Goal: Task Accomplishment & Management: Manage account settings

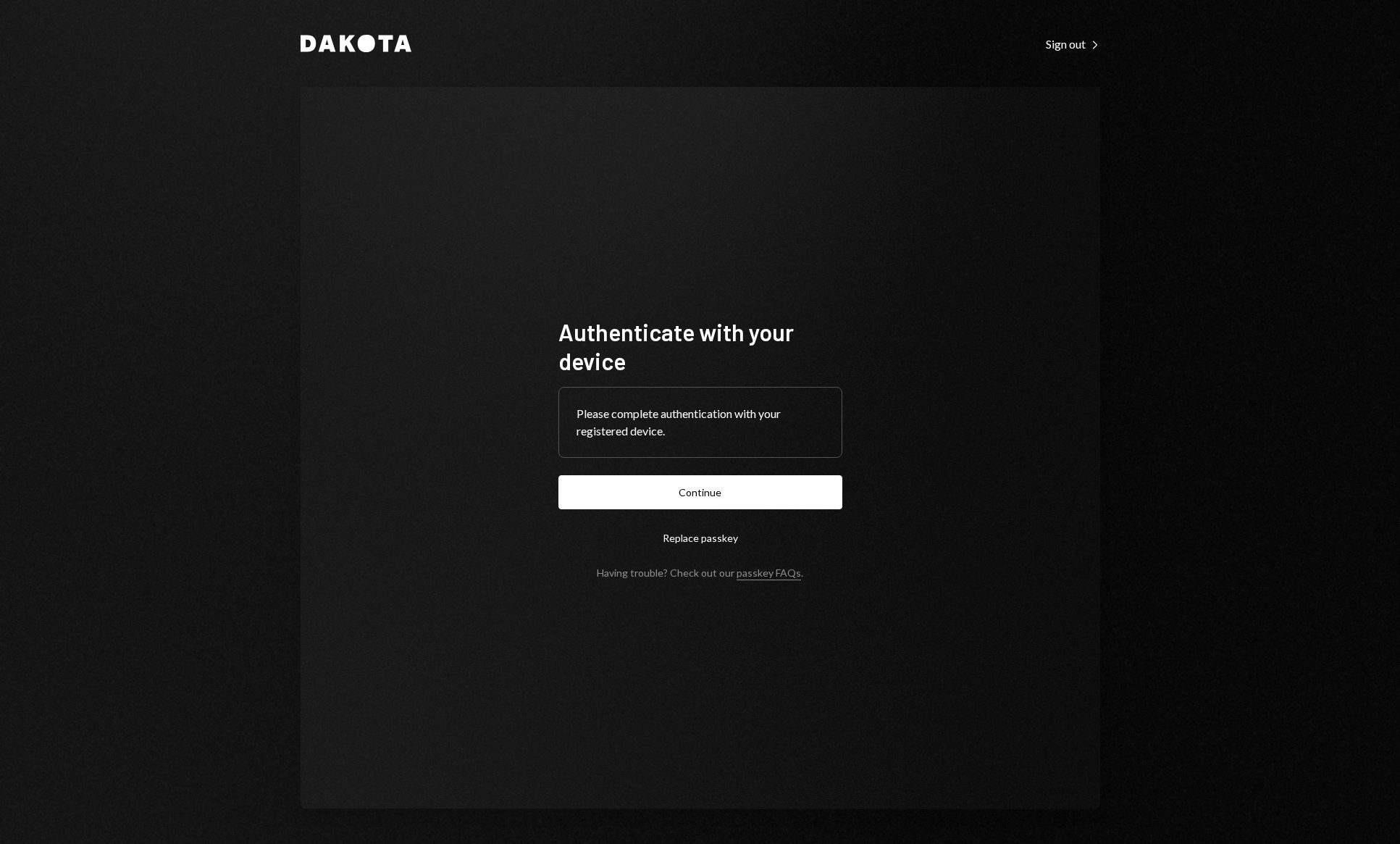
click at [722, 471] on form "Authenticate with your device Please complete authentication with your register…" at bounding box center [700, 447] width 284 height 261
click at [716, 496] on button "Continue" at bounding box center [700, 492] width 284 height 34
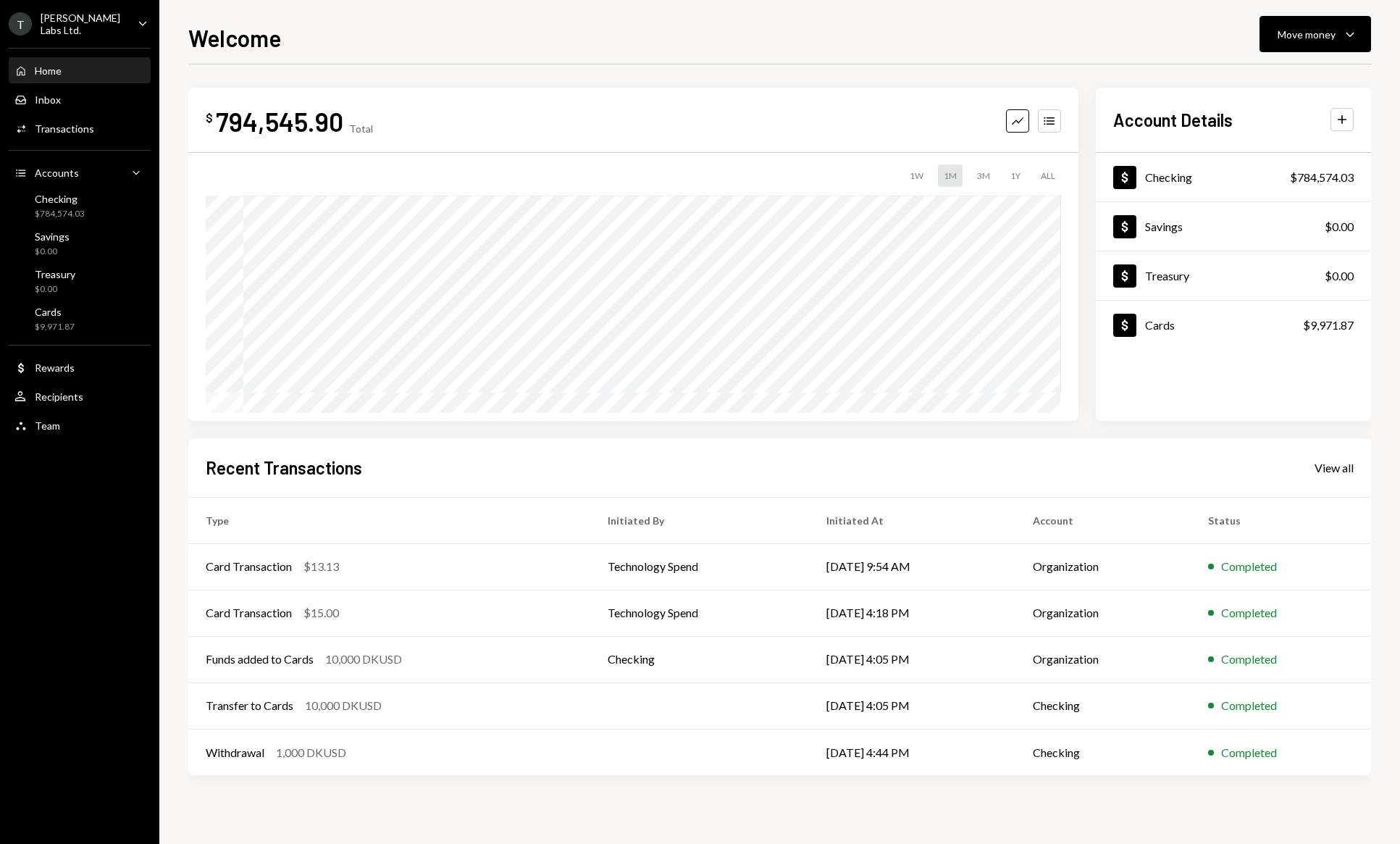
click at [96, 39] on div "Home Home Inbox Inbox Activities Transactions Accounts Accounts Caret Down Chec…" at bounding box center [79, 240] width 159 height 402
click at [97, 29] on div "T [PERSON_NAME] Labs Ltd." at bounding box center [67, 24] width 118 height 25
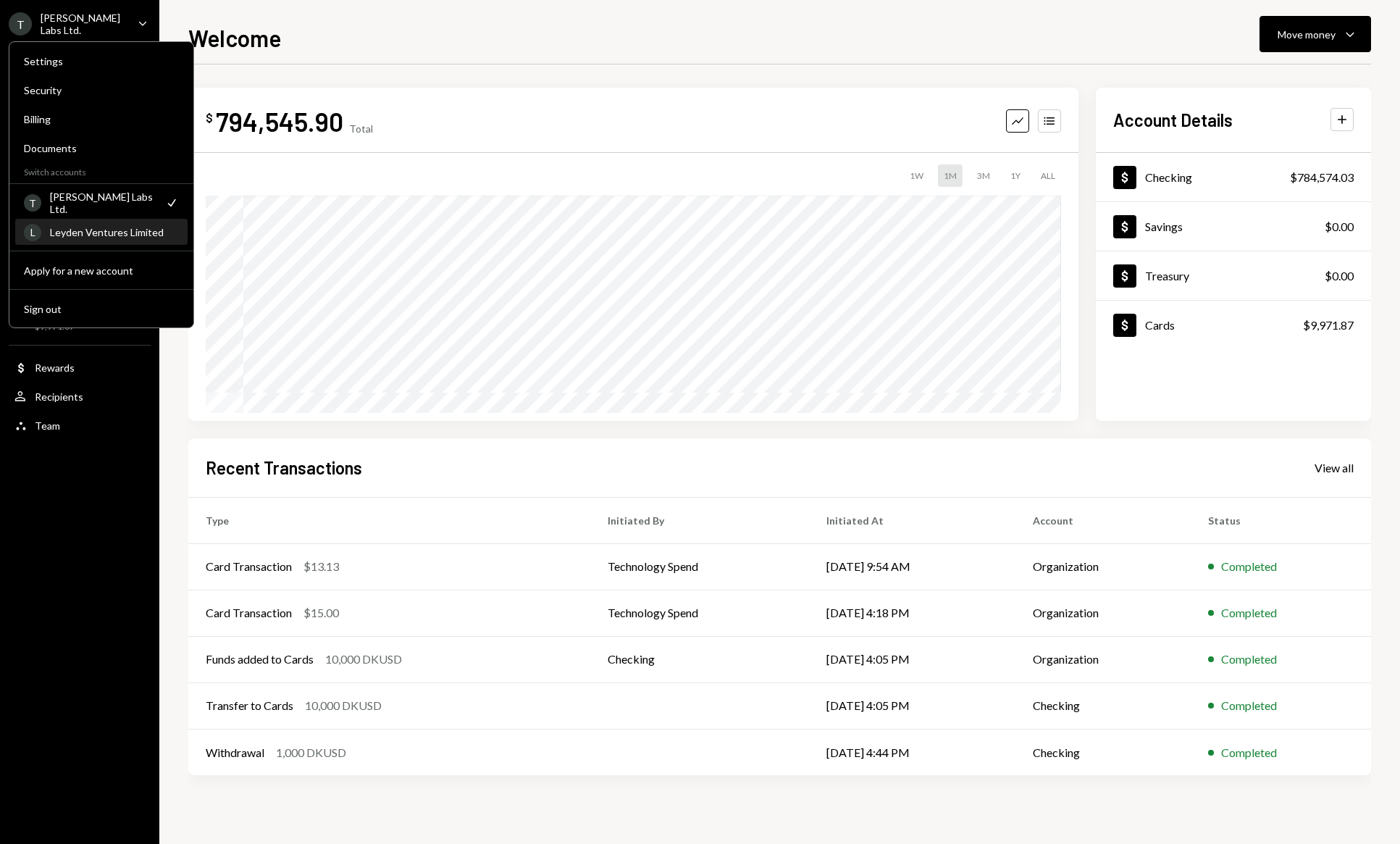
click at [105, 237] on div "Leyden Ventures Limited" at bounding box center [114, 232] width 129 height 12
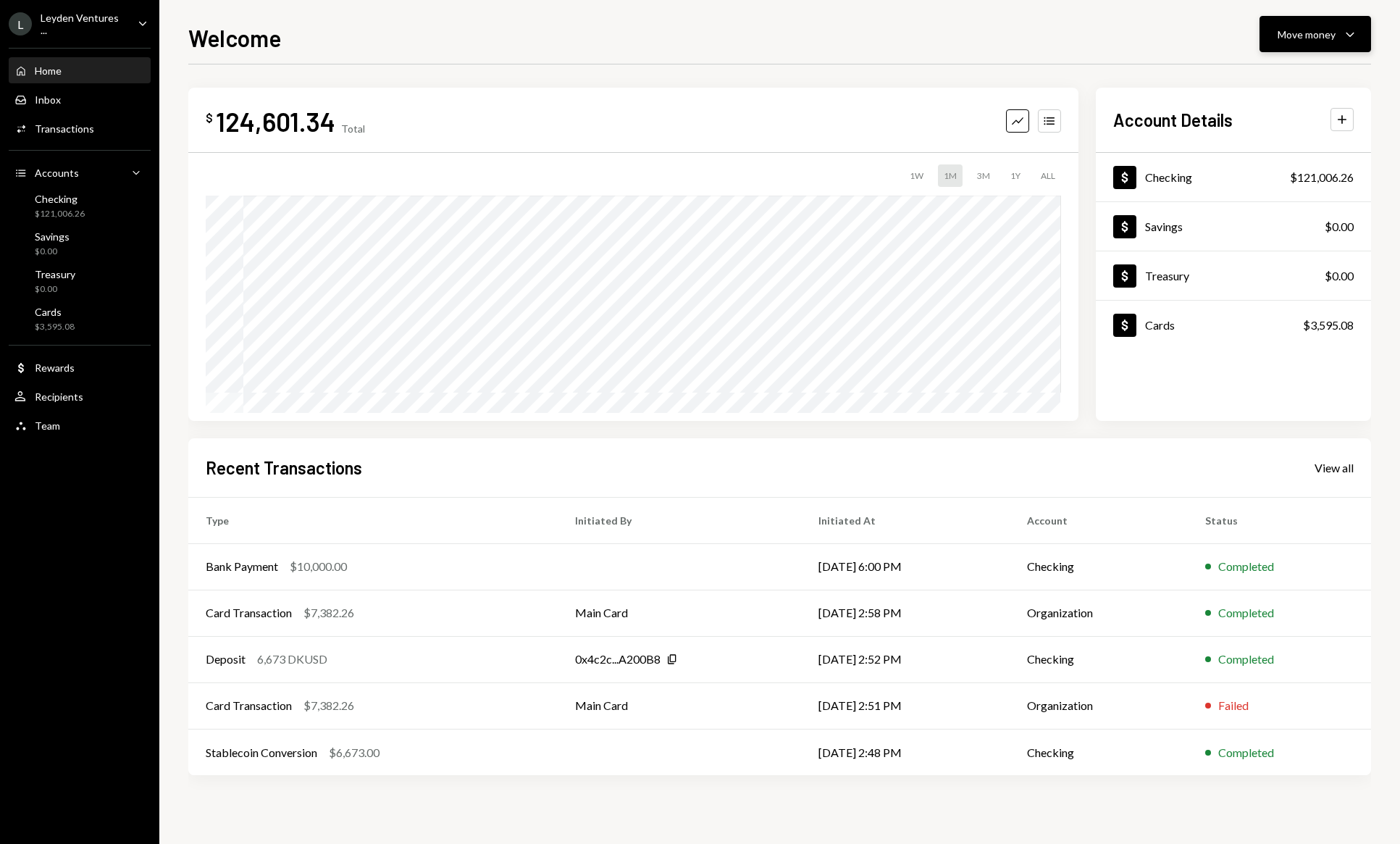
click at [1349, 43] on button "Move money Caret Down" at bounding box center [1315, 34] width 112 height 36
click at [1245, 84] on div "Withdraw Send" at bounding box center [1292, 78] width 127 height 15
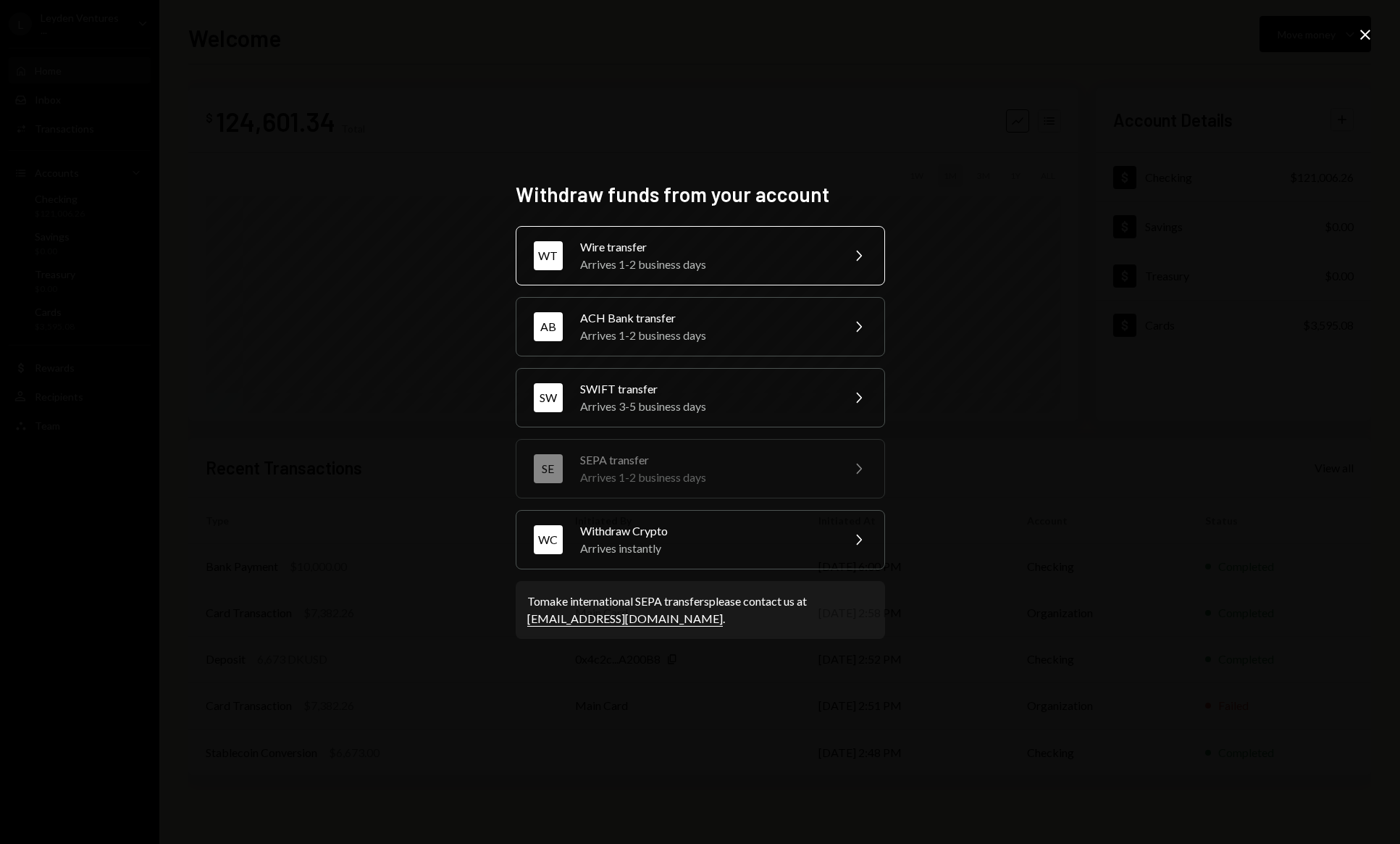
click at [734, 250] on div "Wire transfer" at bounding box center [705, 247] width 252 height 17
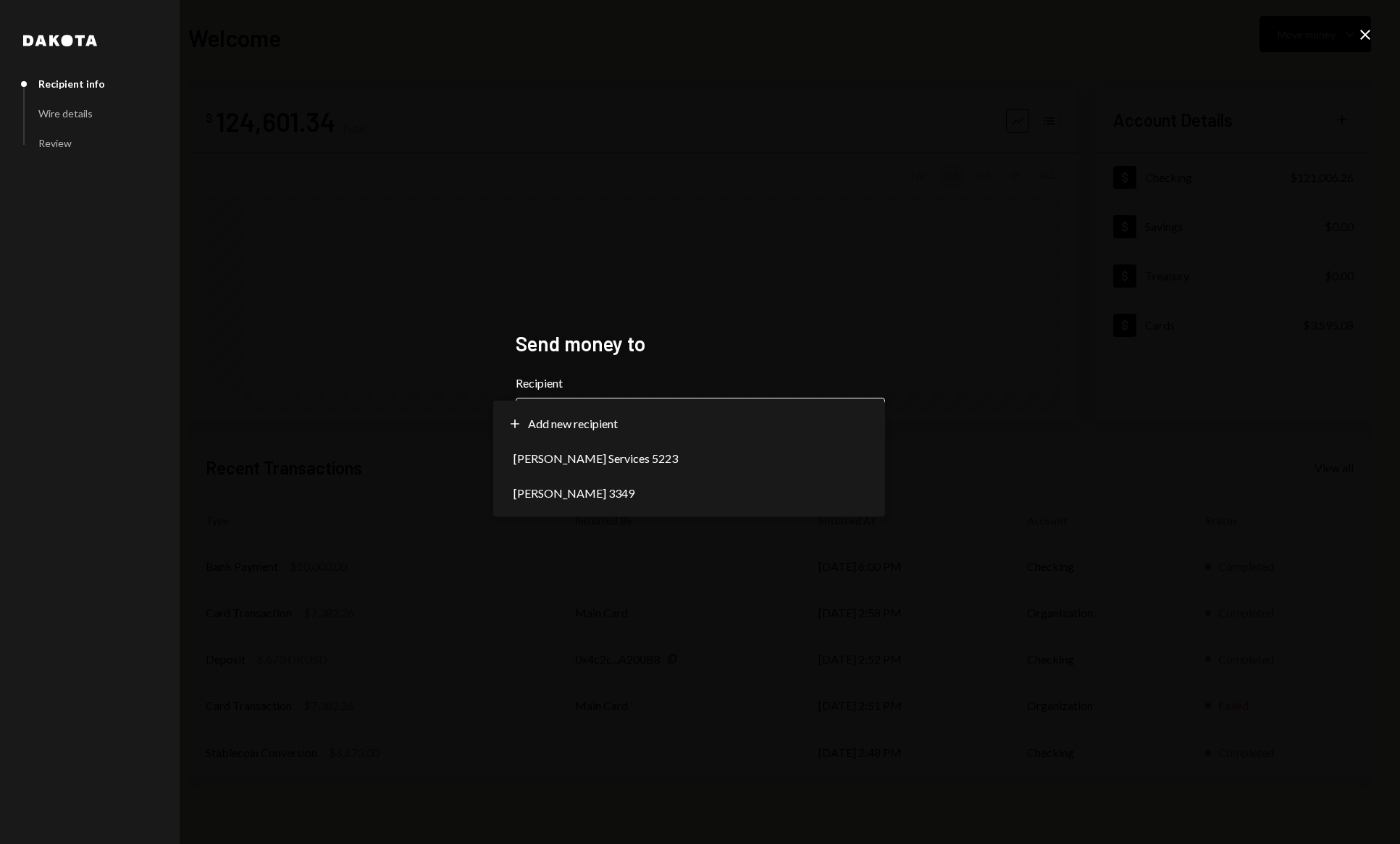
click at [688, 436] on body "L Leyden Ventures ... Caret Down Home Home Inbox Inbox Activities Transactions …" at bounding box center [700, 422] width 1400 height 844
select select "**********"
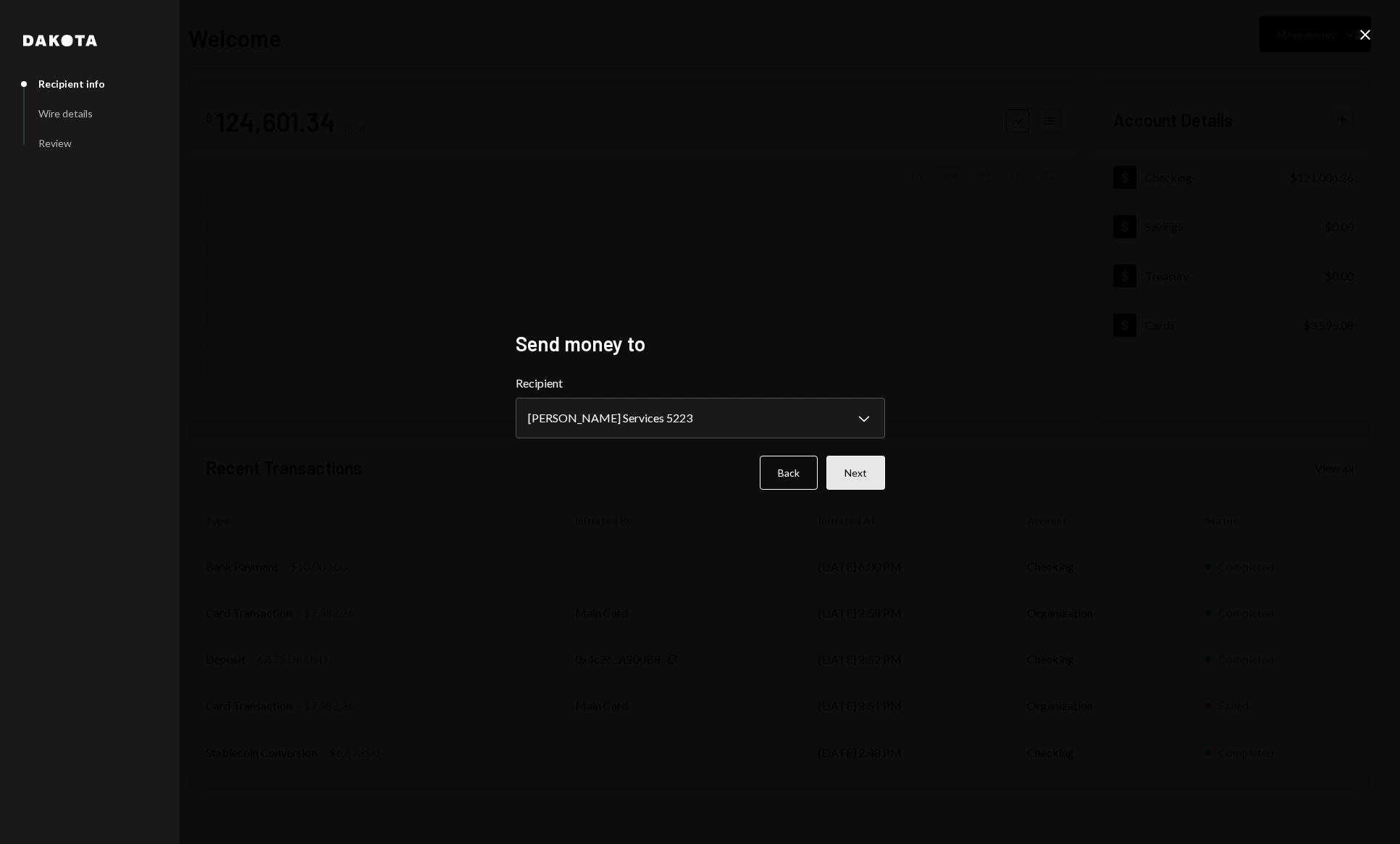
click at [861, 475] on button "Next" at bounding box center [855, 473] width 58 height 34
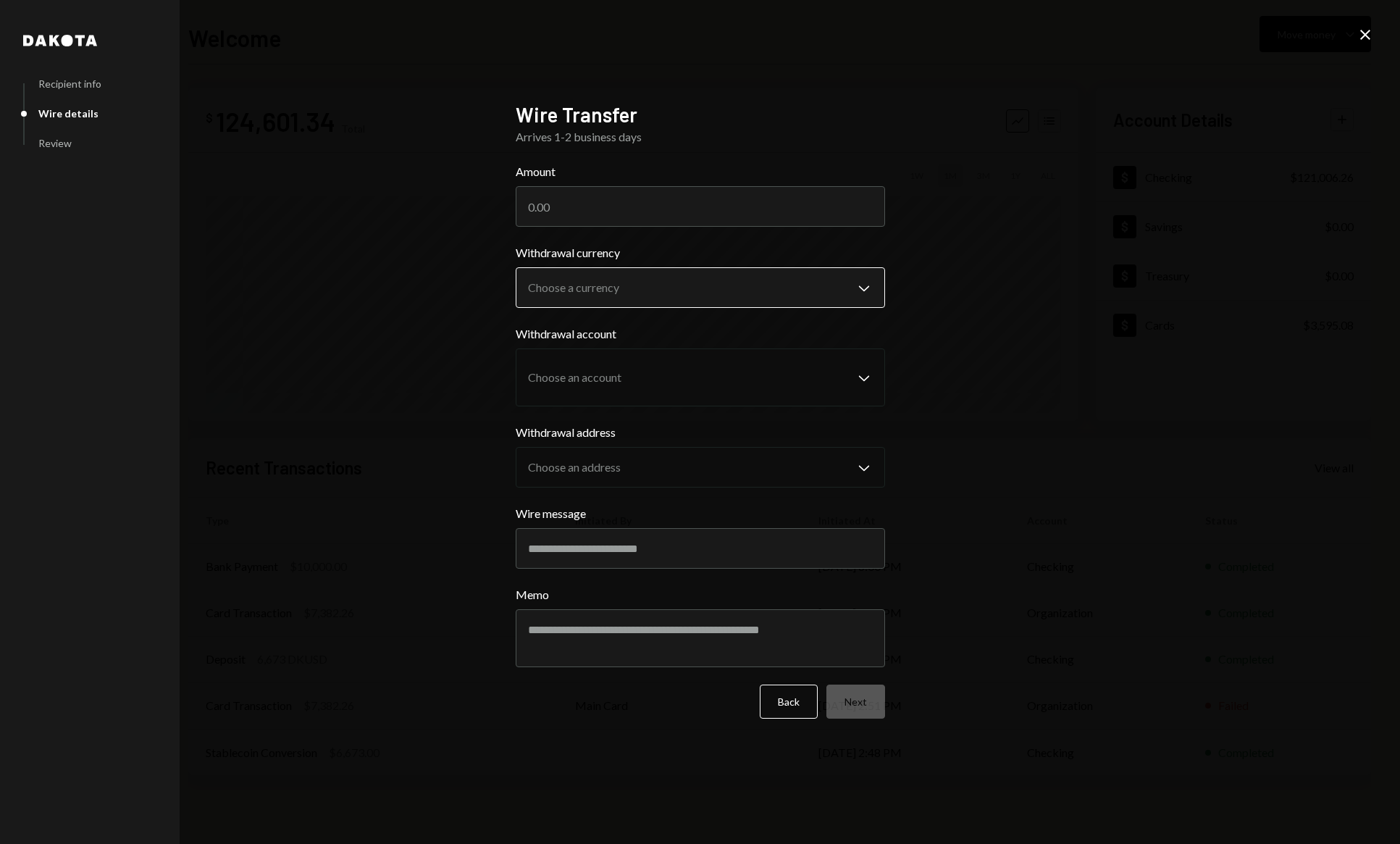
click at [611, 295] on body "L Leyden Ventures ... Caret Down Home Home Inbox Inbox Activities Transactions …" at bounding box center [700, 422] width 1400 height 844
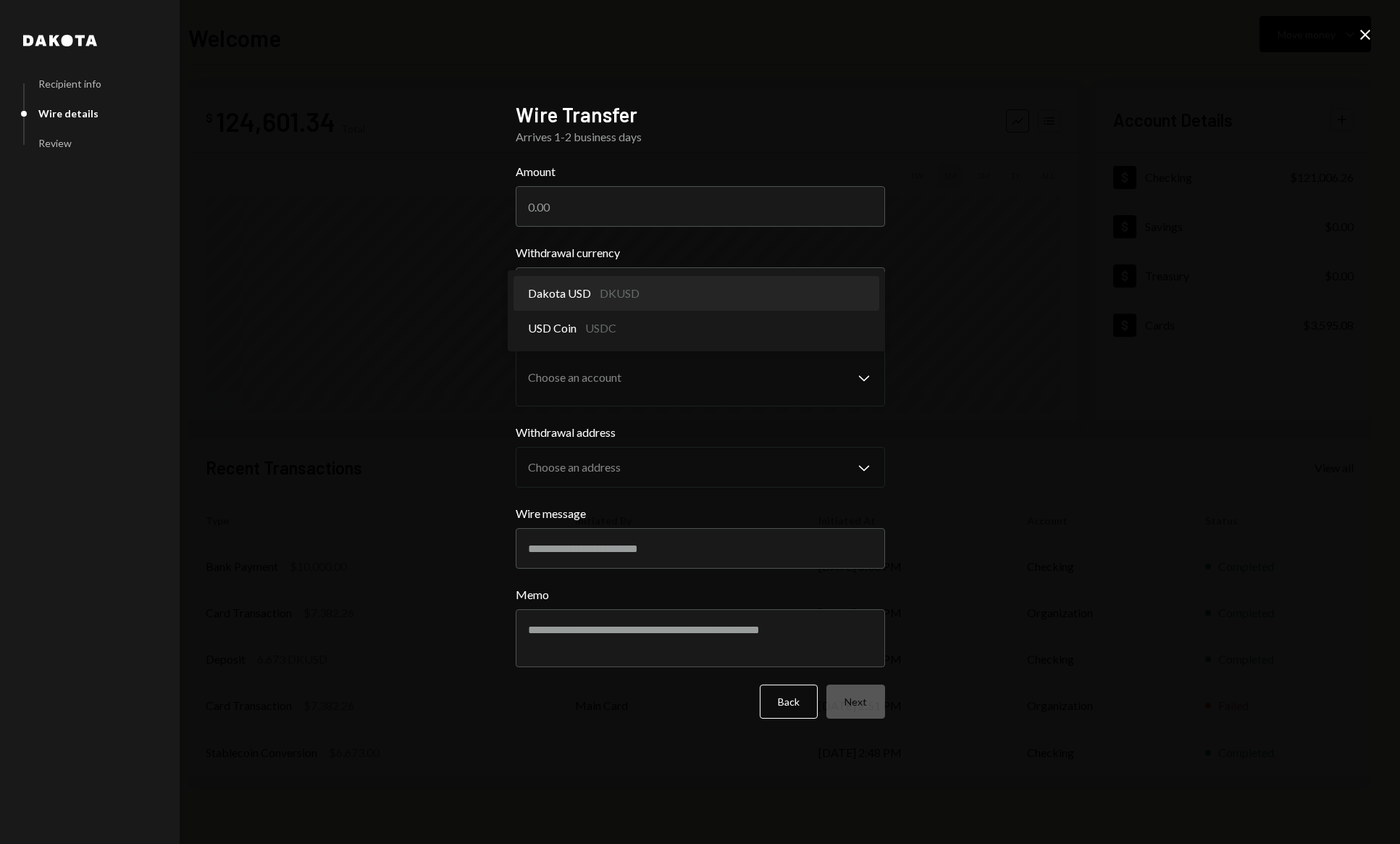
select select "*****"
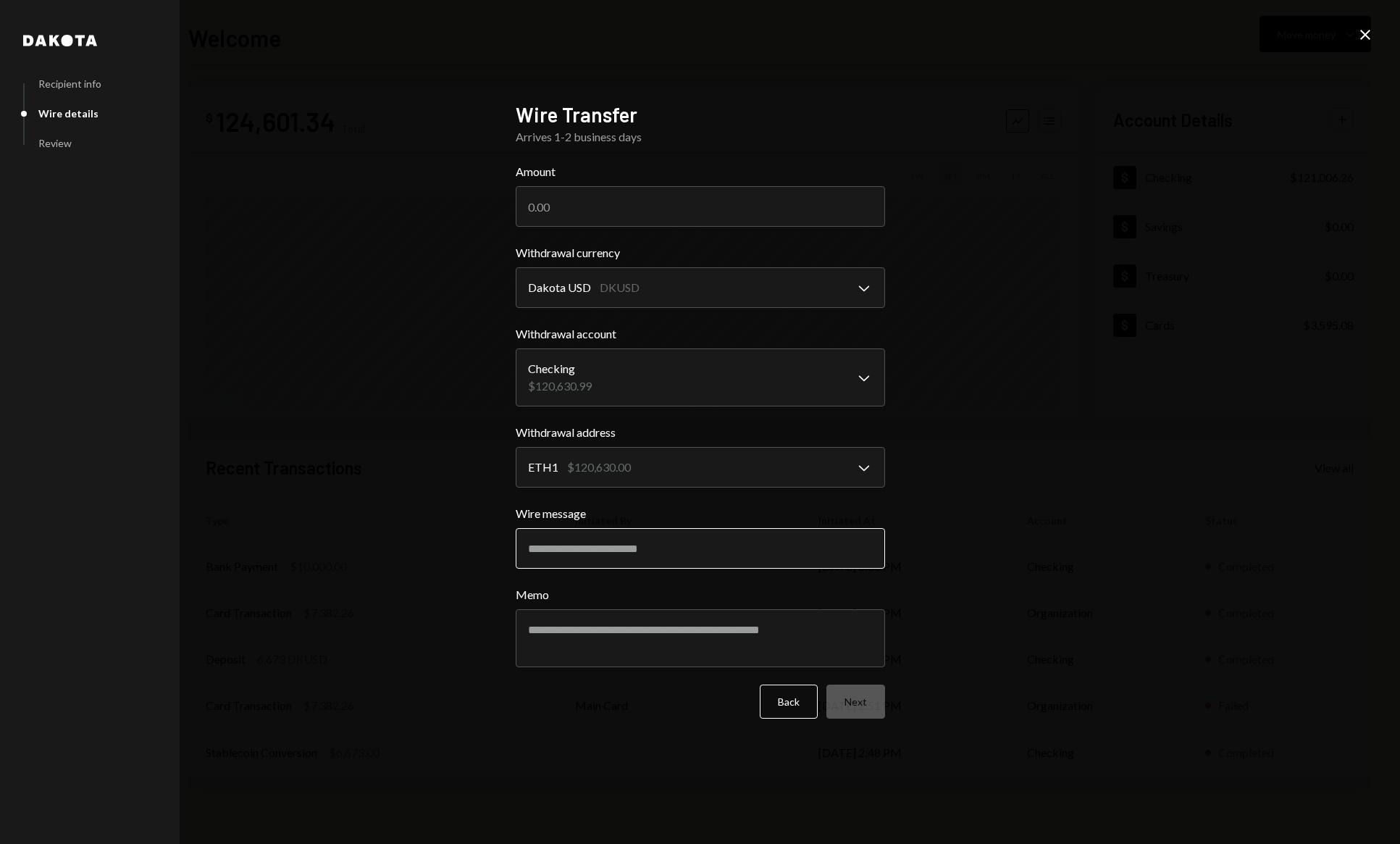
click at [656, 552] on input "Wire message" at bounding box center [700, 548] width 369 height 40
click at [656, 552] on input "**********" at bounding box center [700, 548] width 369 height 40
type input "**********"
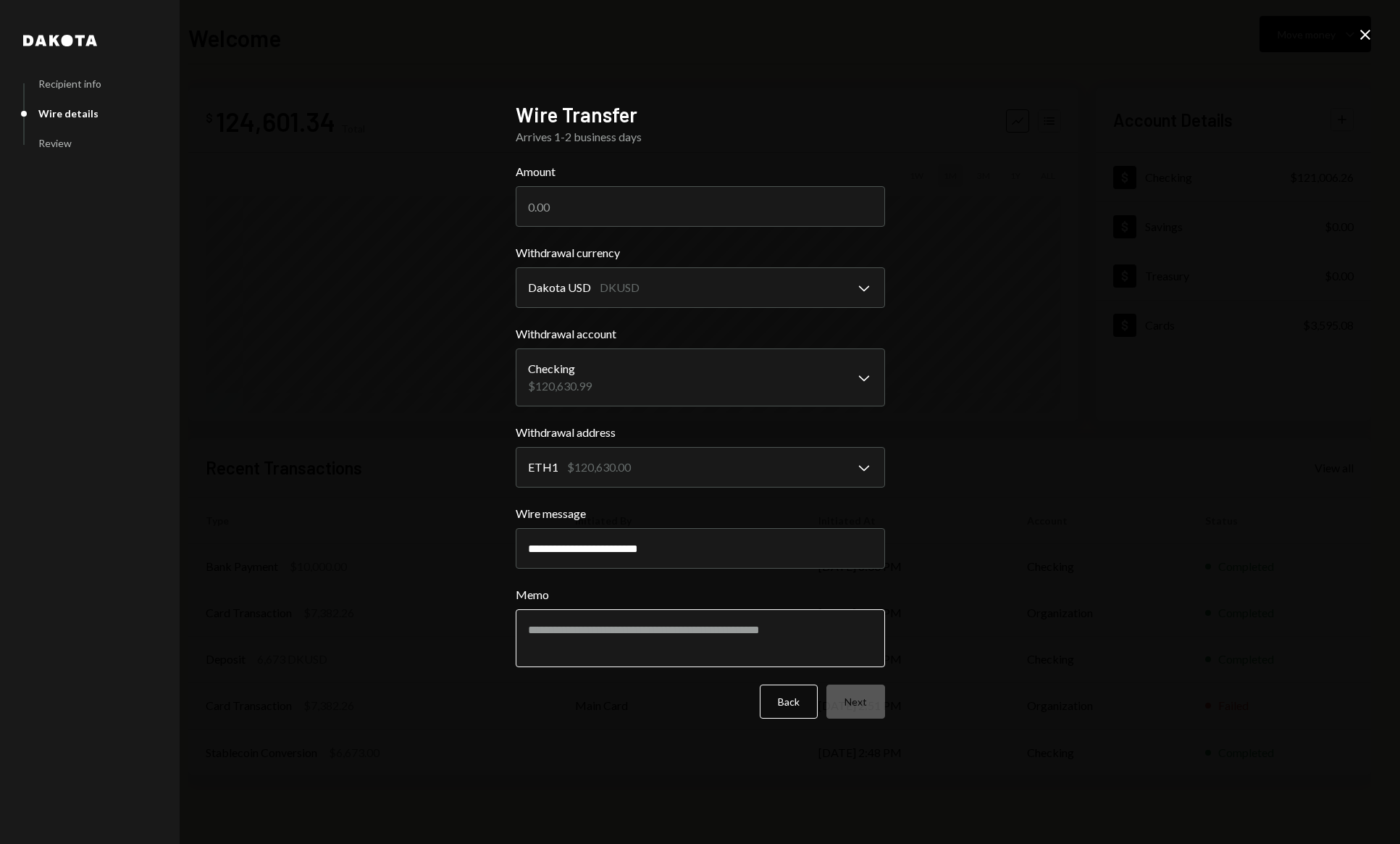
click at [662, 633] on textarea "Memo" at bounding box center [700, 637] width 369 height 58
paste textarea "**********"
type textarea "**********"
click at [683, 719] on div "**********" at bounding box center [700, 422] width 369 height 640
click at [606, 205] on input "Amount" at bounding box center [700, 206] width 369 height 40
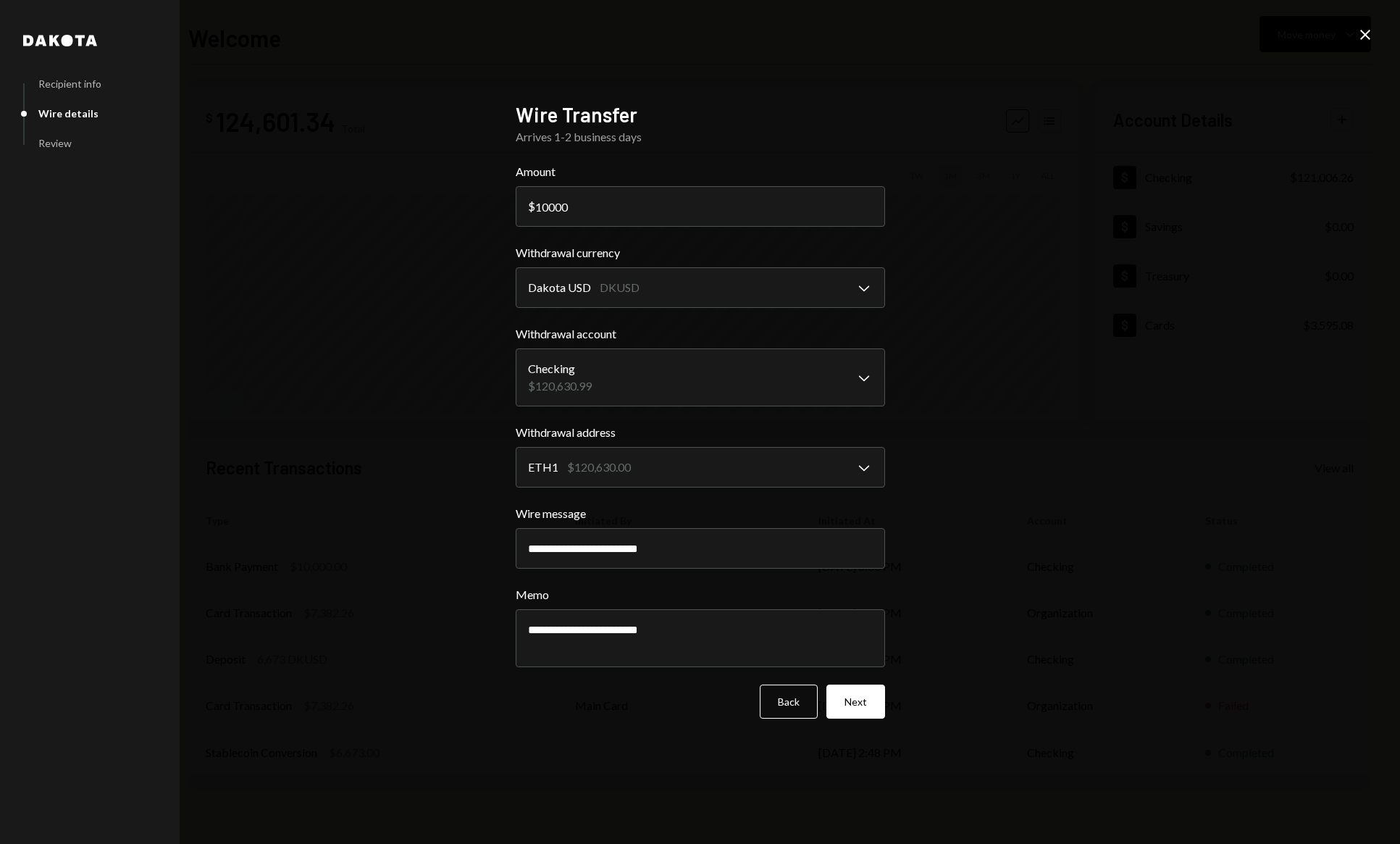
type input "10000"
click at [1054, 564] on div "**********" at bounding box center [700, 422] width 1400 height 844
click at [875, 695] on button "Next" at bounding box center [855, 701] width 58 height 34
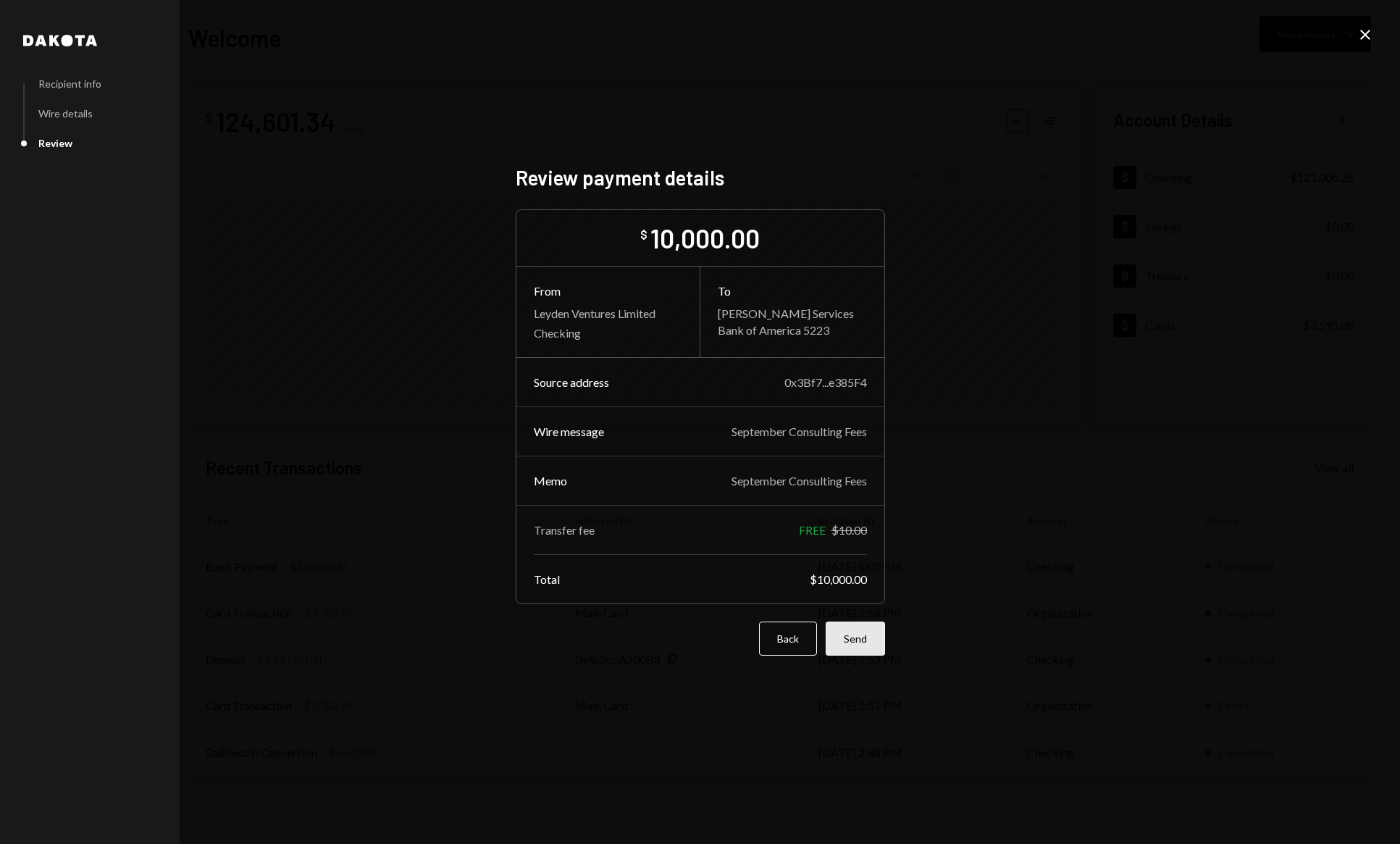
click at [834, 631] on button "Send" at bounding box center [856, 638] width 59 height 34
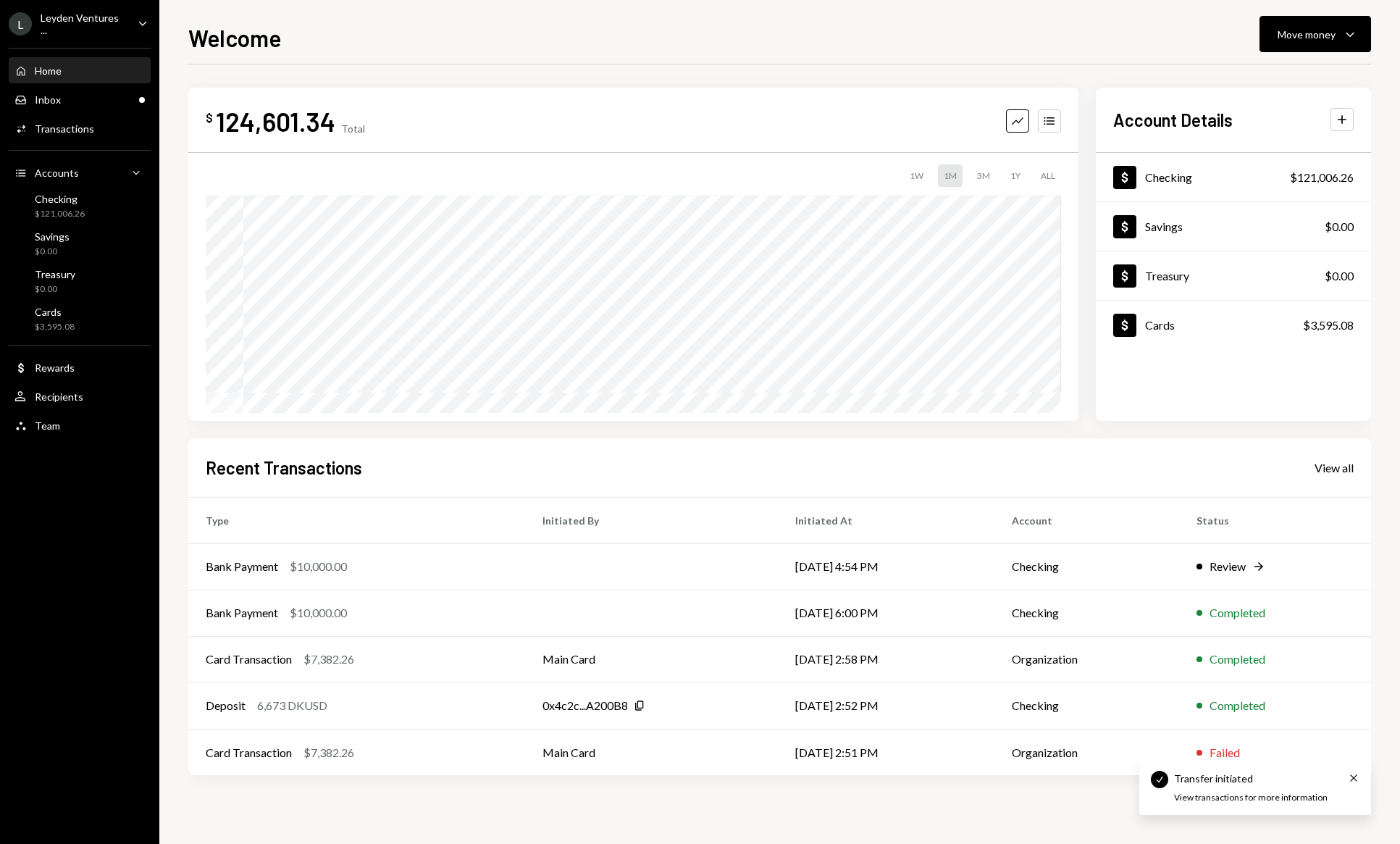
click at [125, 25] on div "L Leyden Ventures ... Caret Down" at bounding box center [79, 24] width 159 height 25
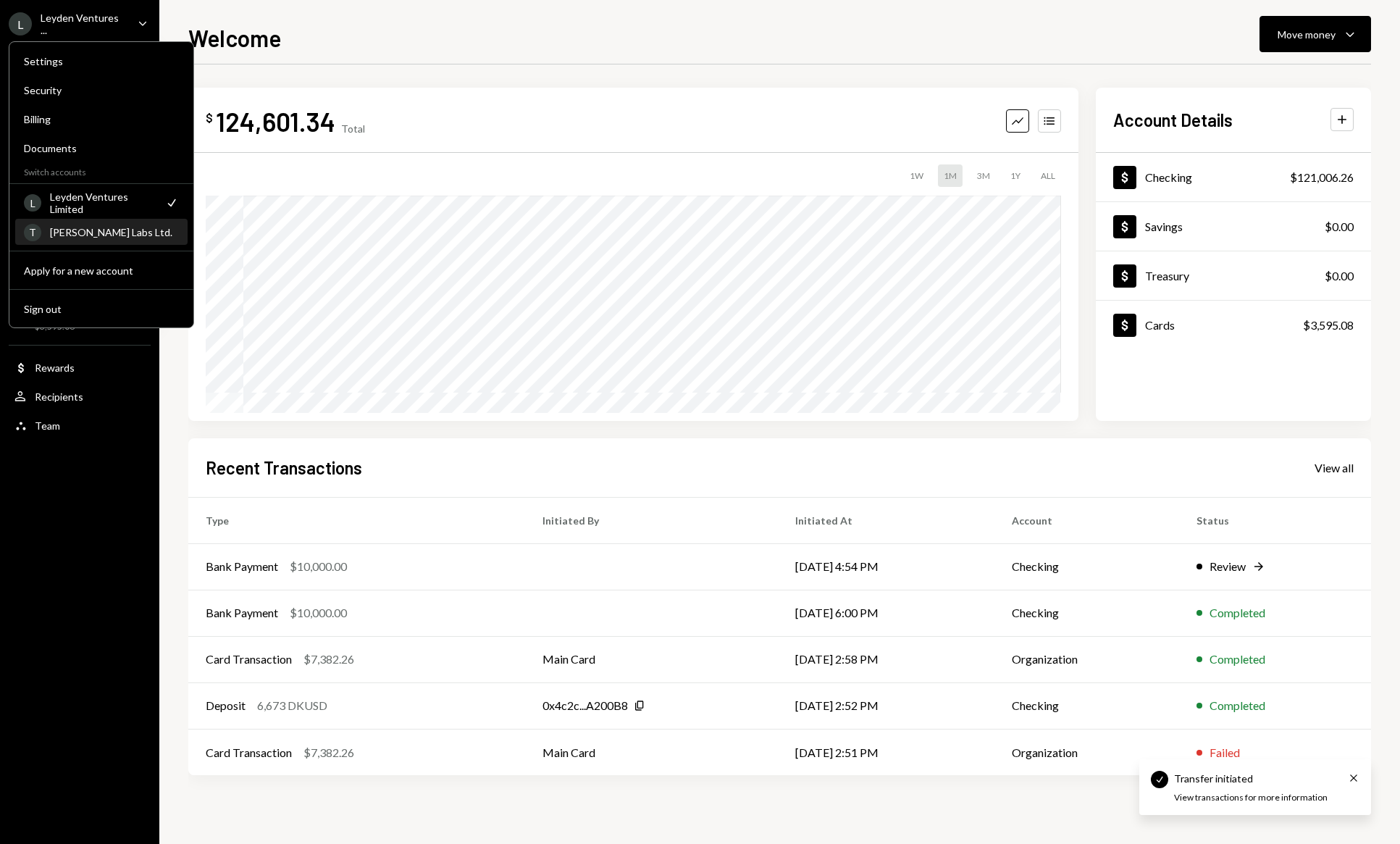
click at [103, 226] on div "[PERSON_NAME] Labs Ltd." at bounding box center [114, 232] width 129 height 12
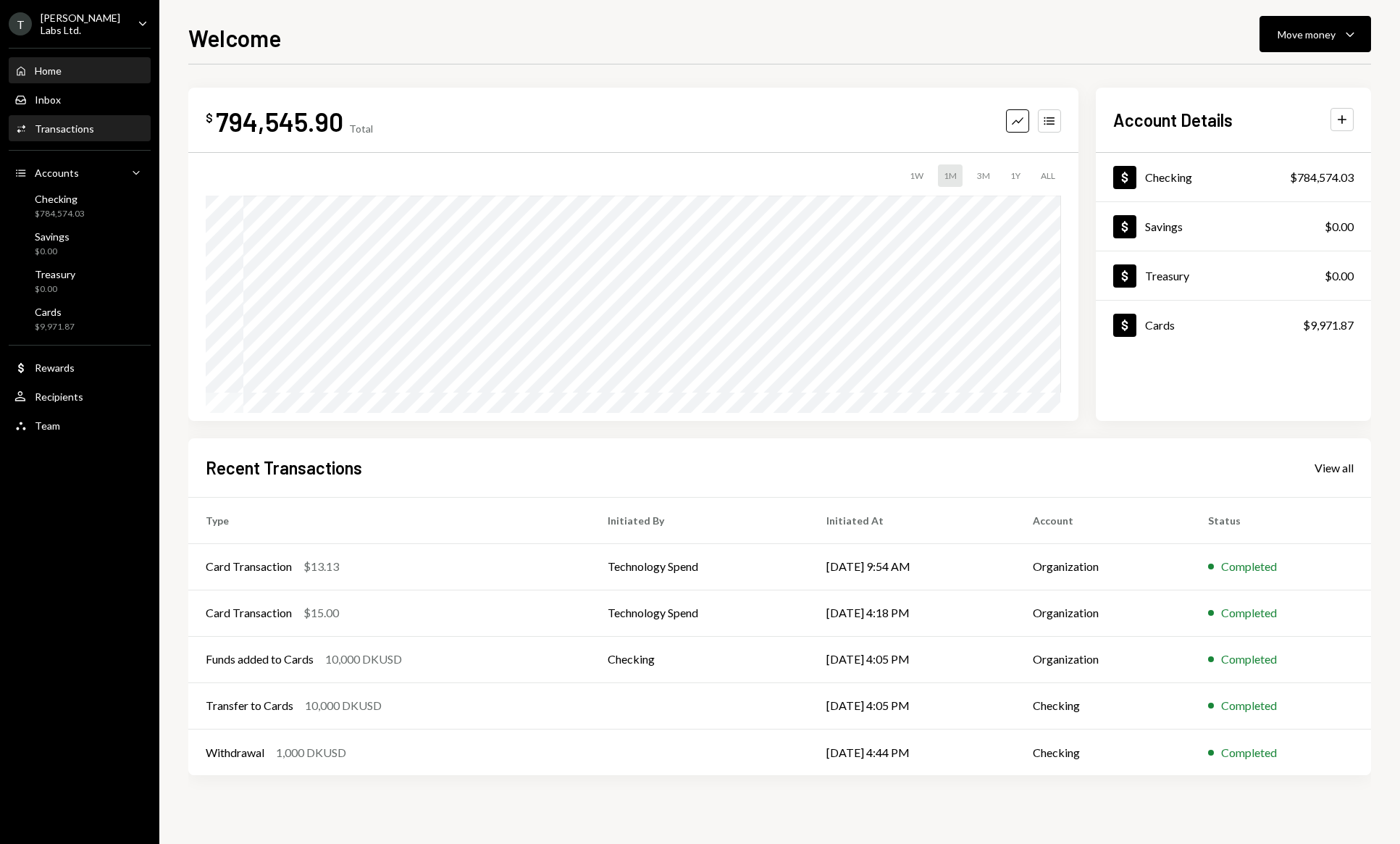
click at [97, 123] on div "Activities Transactions" at bounding box center [79, 129] width 130 height 13
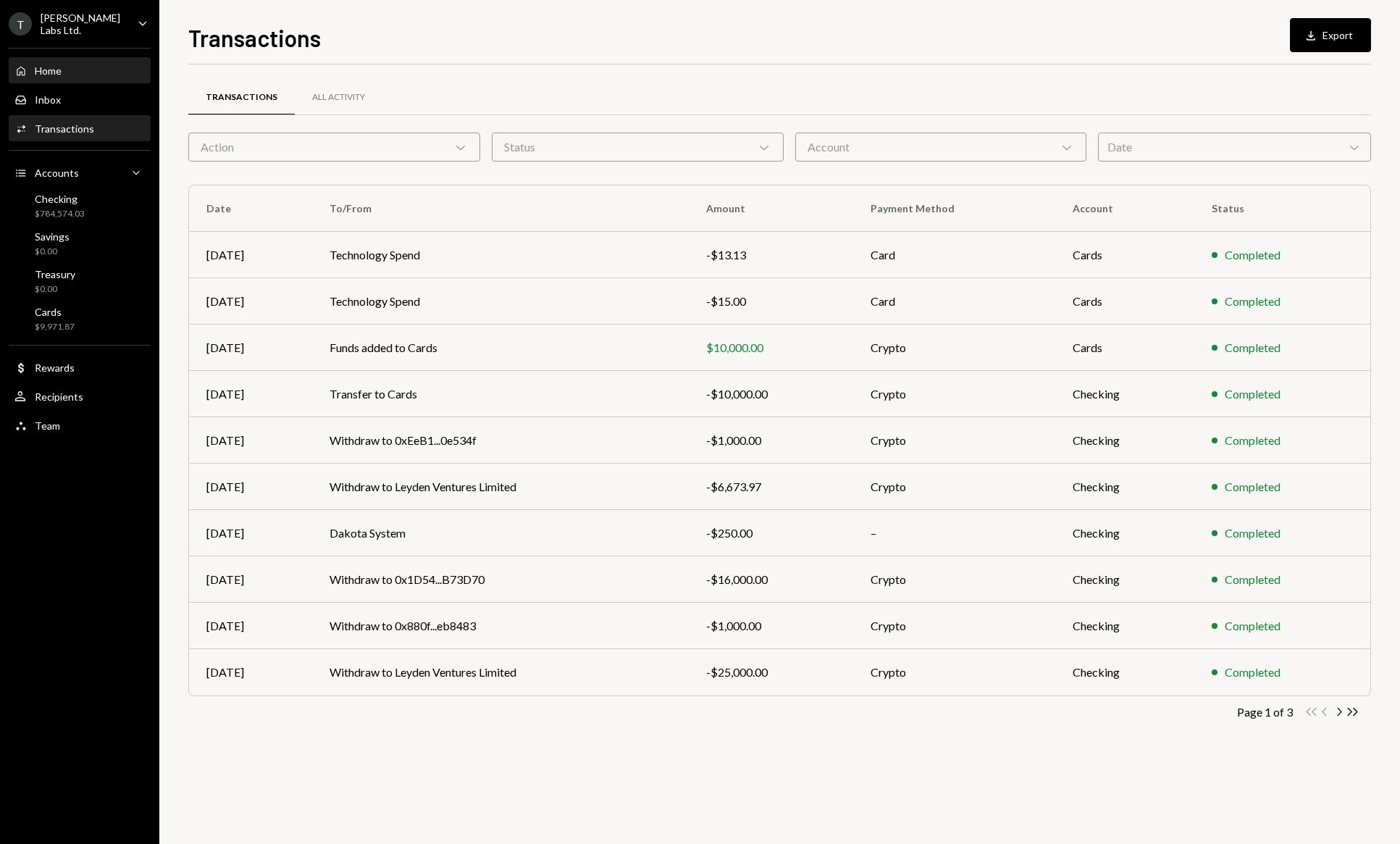
click at [58, 64] on div "Home" at bounding box center [48, 70] width 27 height 12
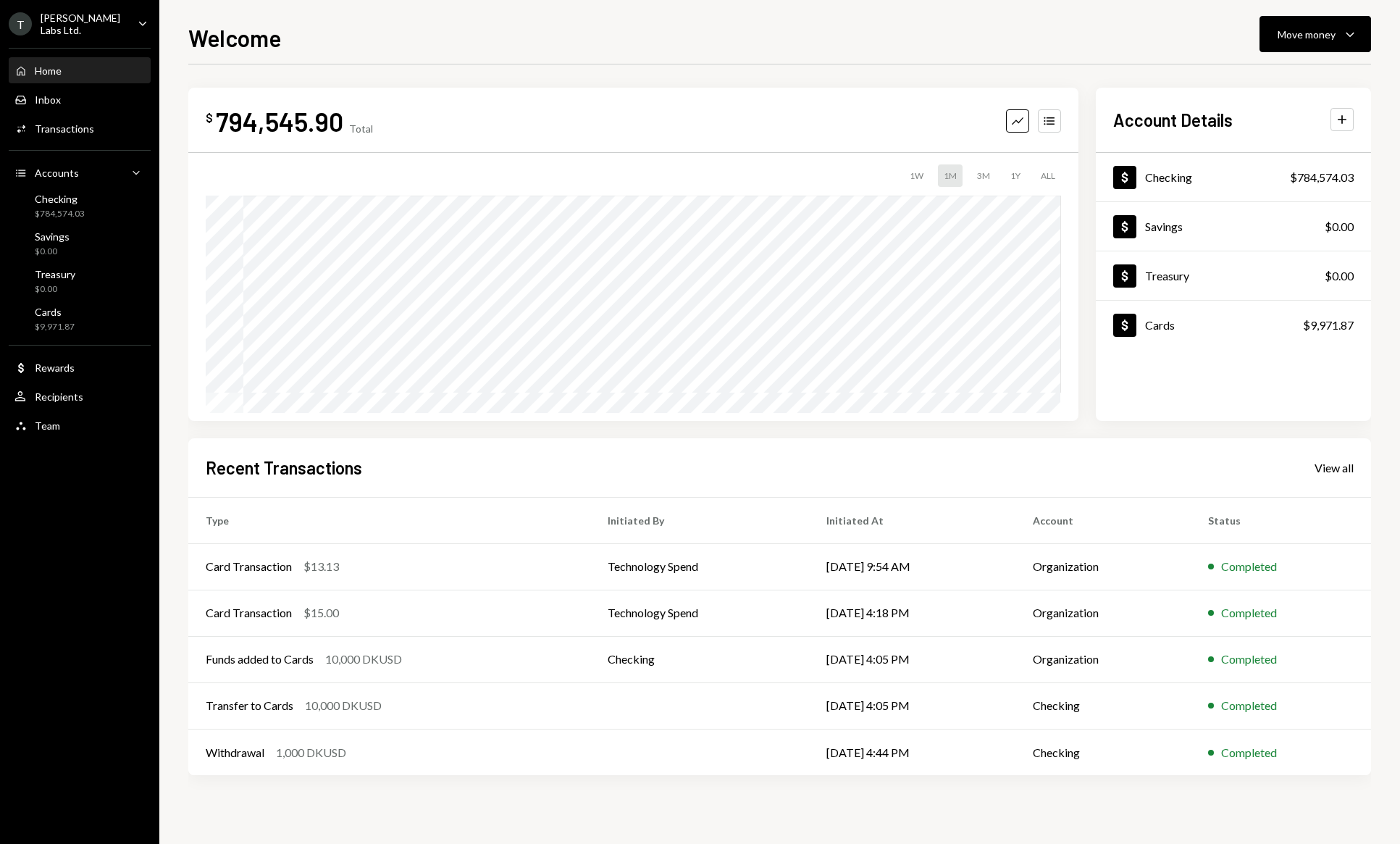
click at [1333, 11] on div "Welcome Move money Caret Down $ 794,545.90 Total Graph Accounts 1W 1M 3M 1Y ALL…" at bounding box center [779, 422] width 1240 height 844
click at [1325, 33] on div "Move money" at bounding box center [1306, 34] width 58 height 15
click at [1289, 70] on div "Send" at bounding box center [1303, 78] width 105 height 15
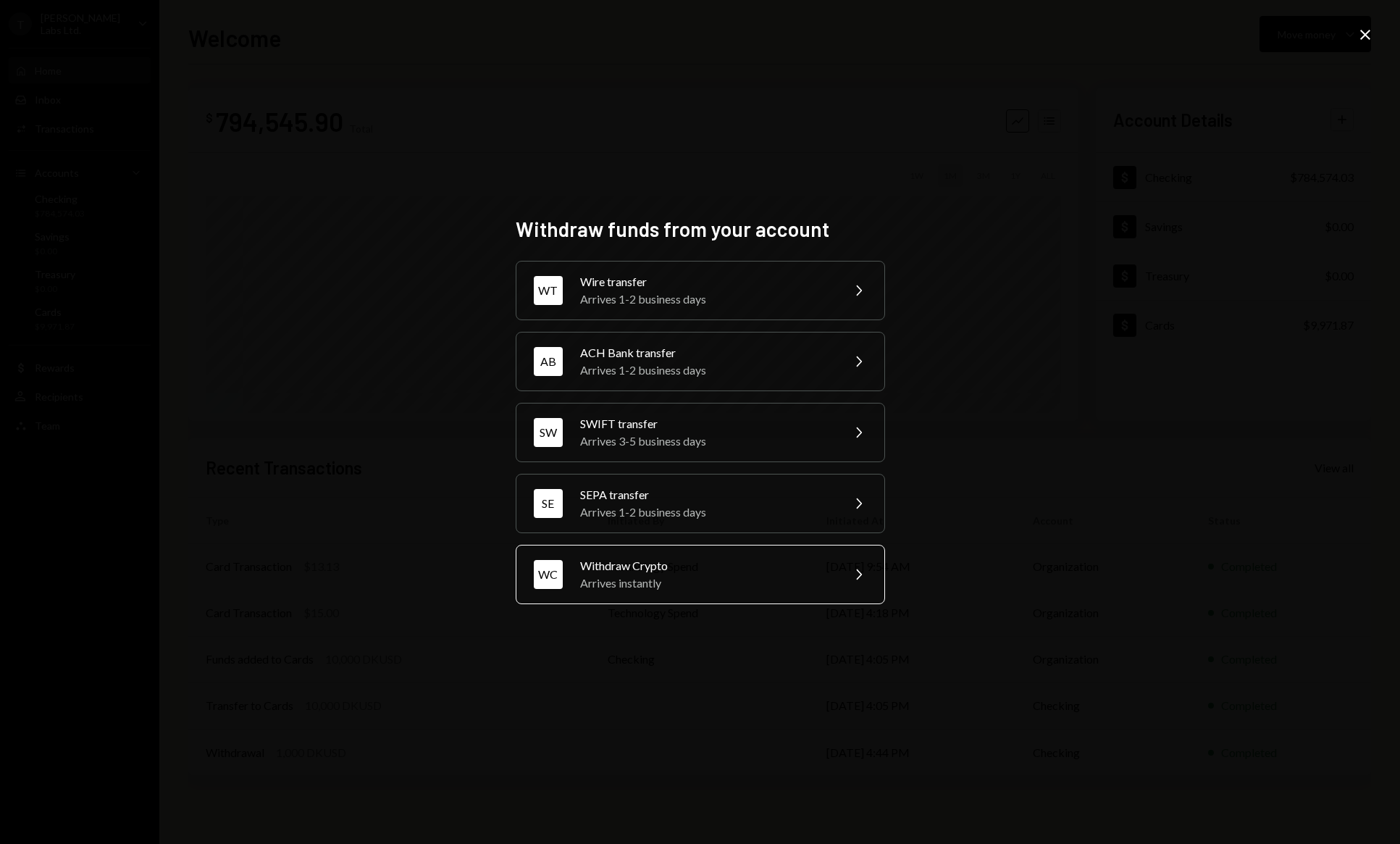
click at [668, 582] on div "Arrives instantly" at bounding box center [705, 583] width 252 height 17
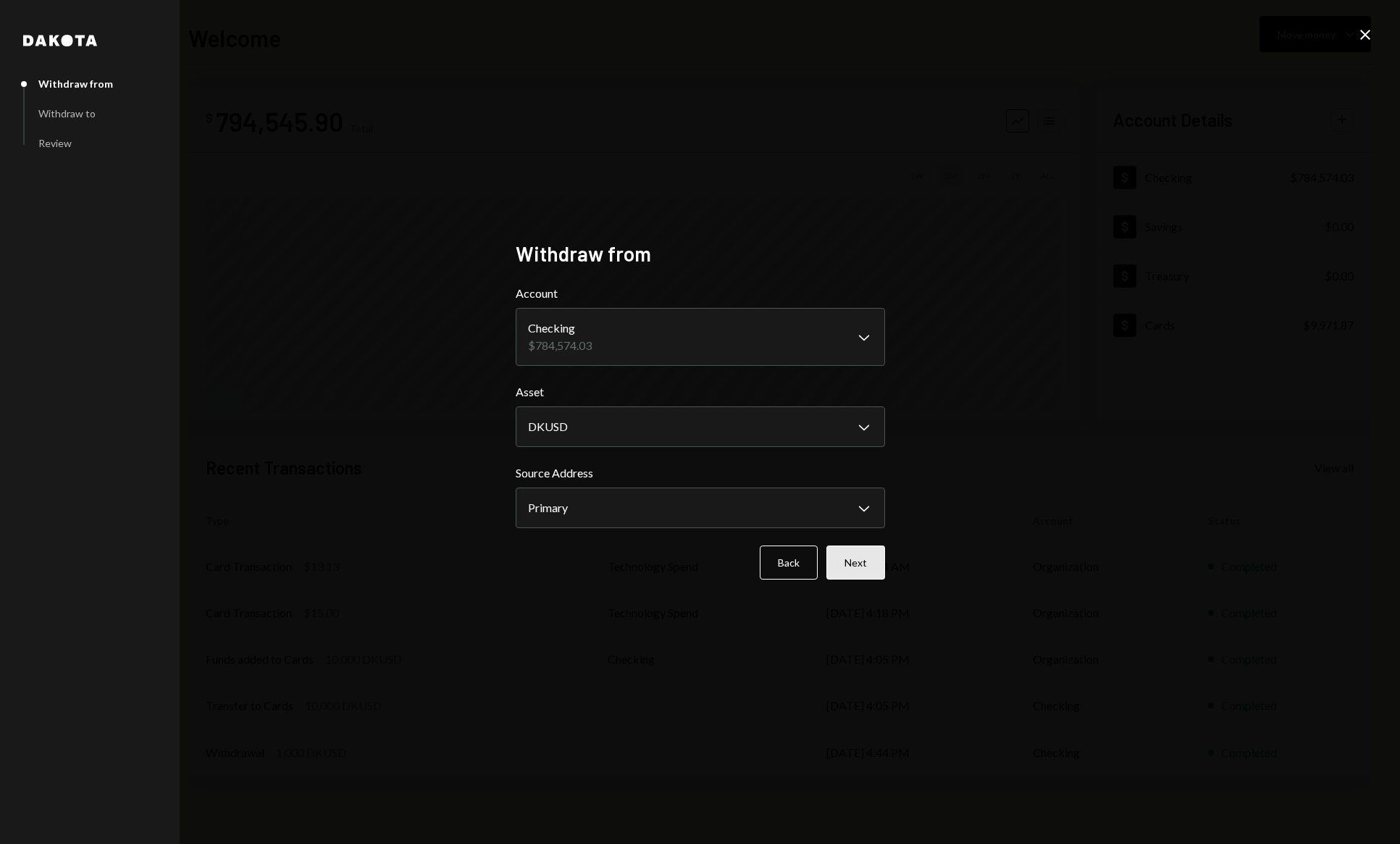
click at [861, 566] on button "Next" at bounding box center [855, 563] width 58 height 34
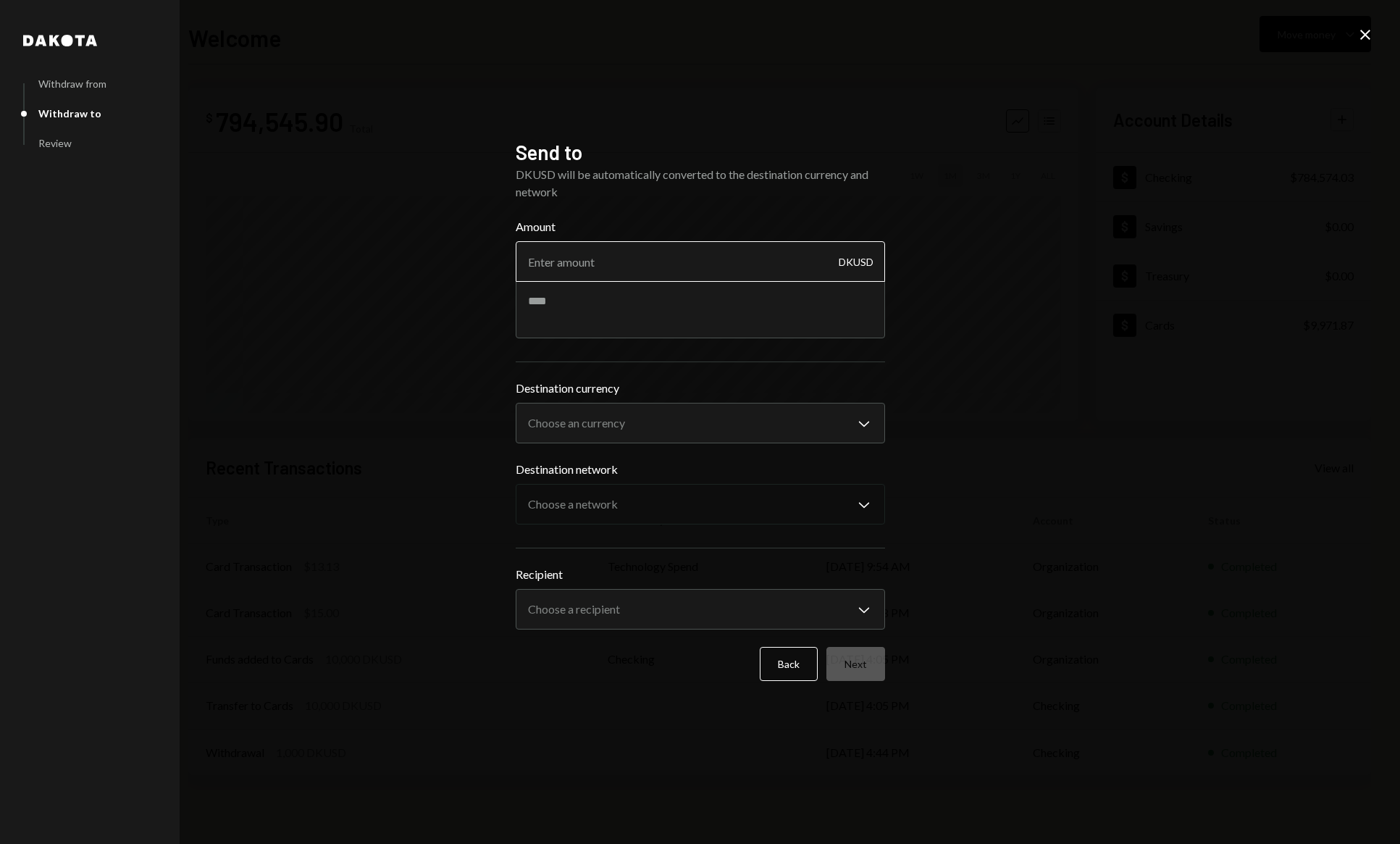
click at [623, 273] on input "Amount" at bounding box center [700, 261] width 369 height 40
click at [617, 302] on textarea at bounding box center [700, 309] width 369 height 58
click at [603, 243] on input "10000" at bounding box center [700, 261] width 369 height 40
click at [603, 257] on input "10000" at bounding box center [700, 261] width 369 height 40
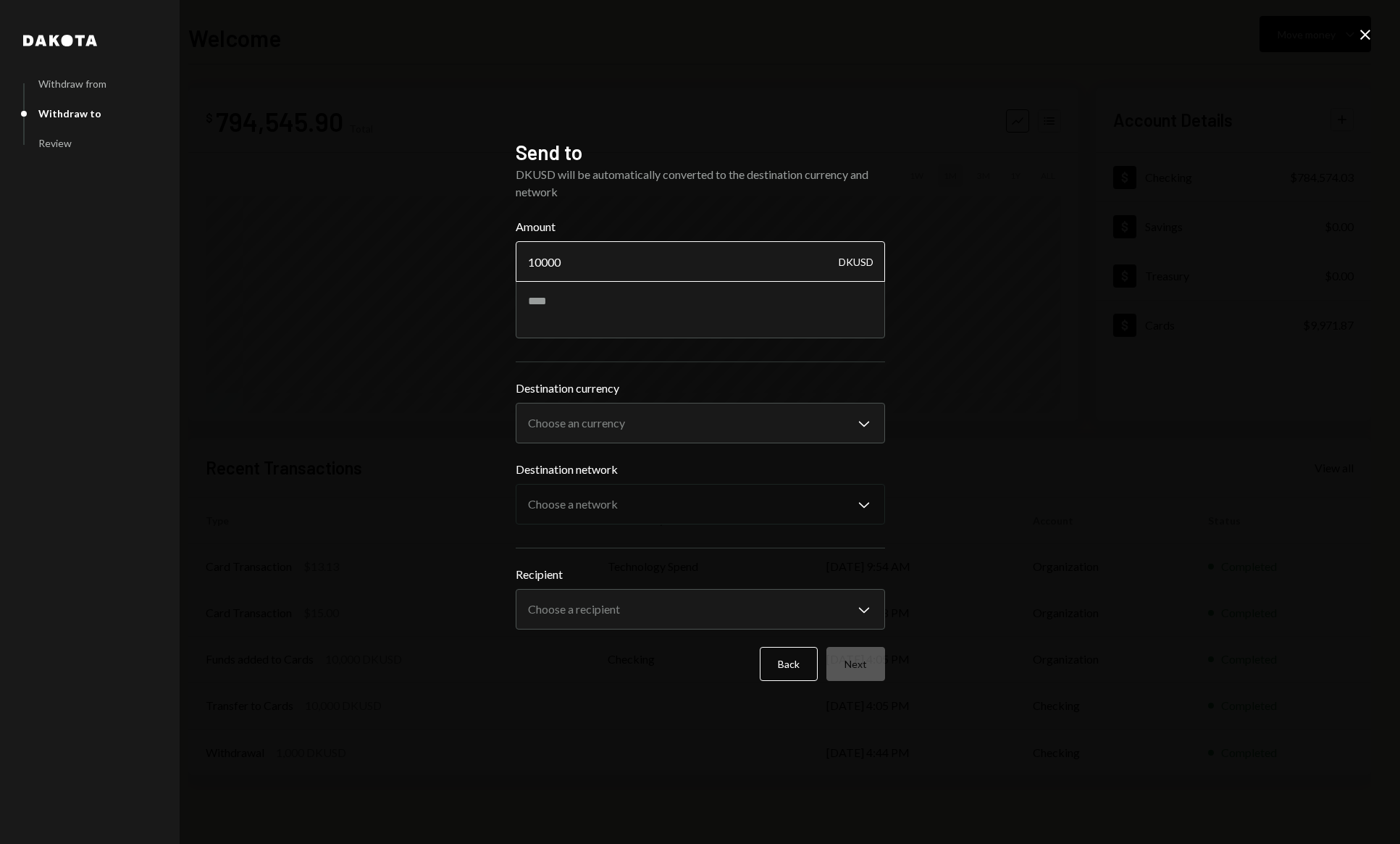
click at [603, 257] on input "10000" at bounding box center [700, 261] width 369 height 40
type input "25000"
click at [582, 302] on textarea at bounding box center [700, 309] width 369 height 58
type textarea "**********"
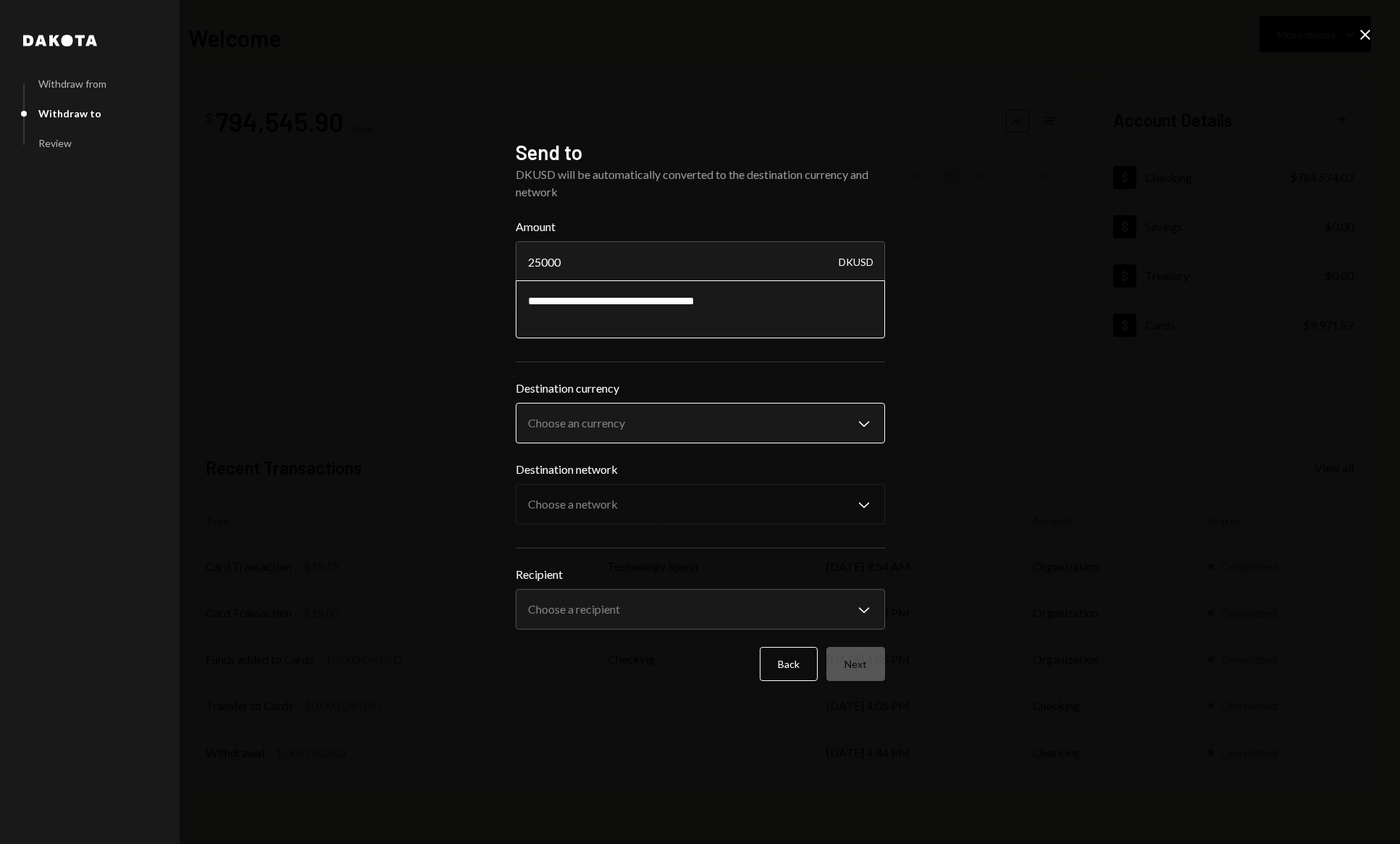
click at [619, 410] on body "T TARA Labs Ltd. Caret Down Home Home Inbox Inbox Activities Transactions Accou…" at bounding box center [700, 422] width 1400 height 844
select select "****"
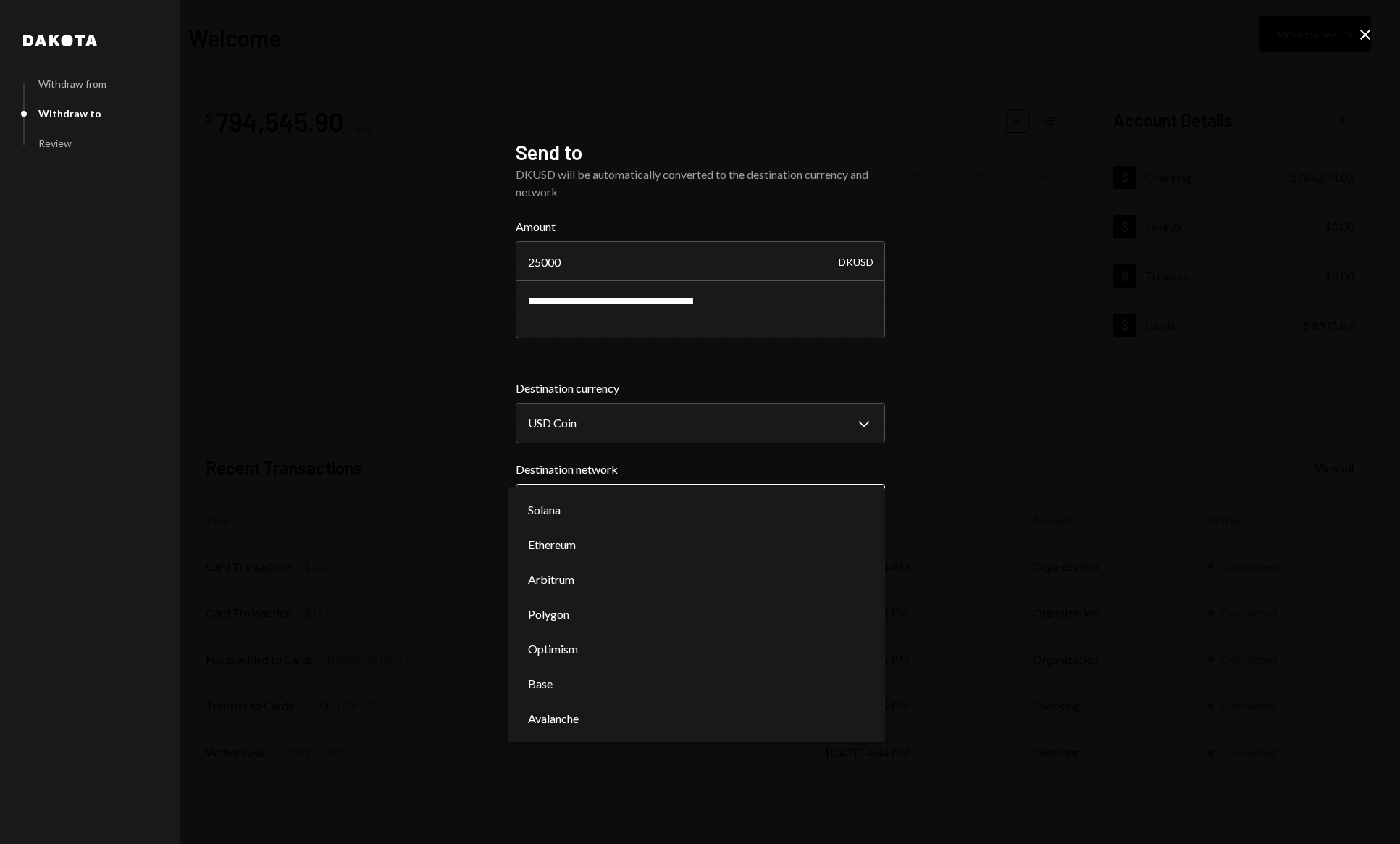
click at [611, 505] on body "T TARA Labs Ltd. Caret Down Home Home Inbox Inbox Activities Transactions Accou…" at bounding box center [700, 422] width 1400 height 844
select select "**********"
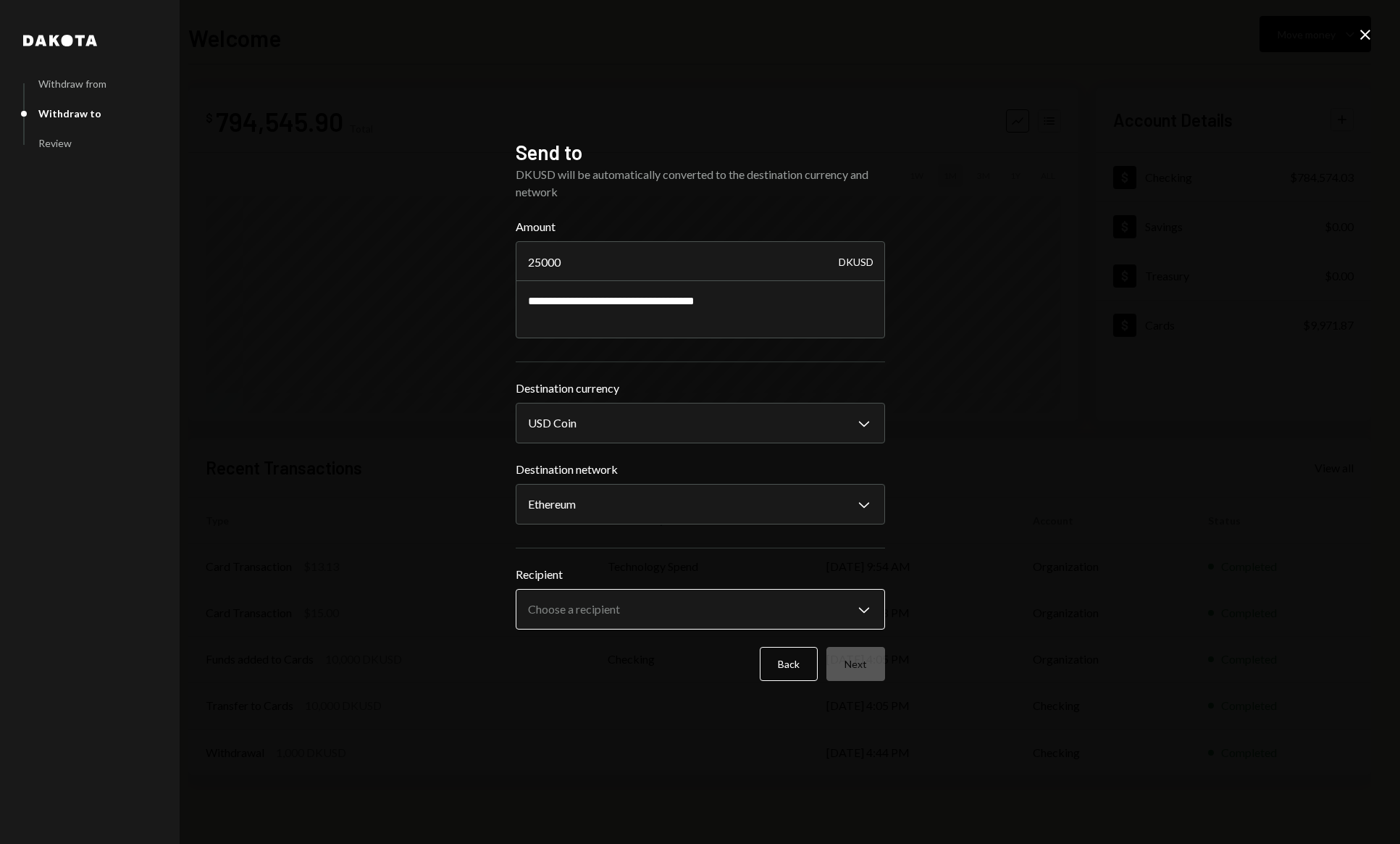
click at [614, 603] on body "T TARA Labs Ltd. Caret Down Home Home Inbox Inbox Activities Transactions Accou…" at bounding box center [700, 422] width 1400 height 844
select select "**********"
click at [867, 669] on button "Next" at bounding box center [855, 664] width 58 height 34
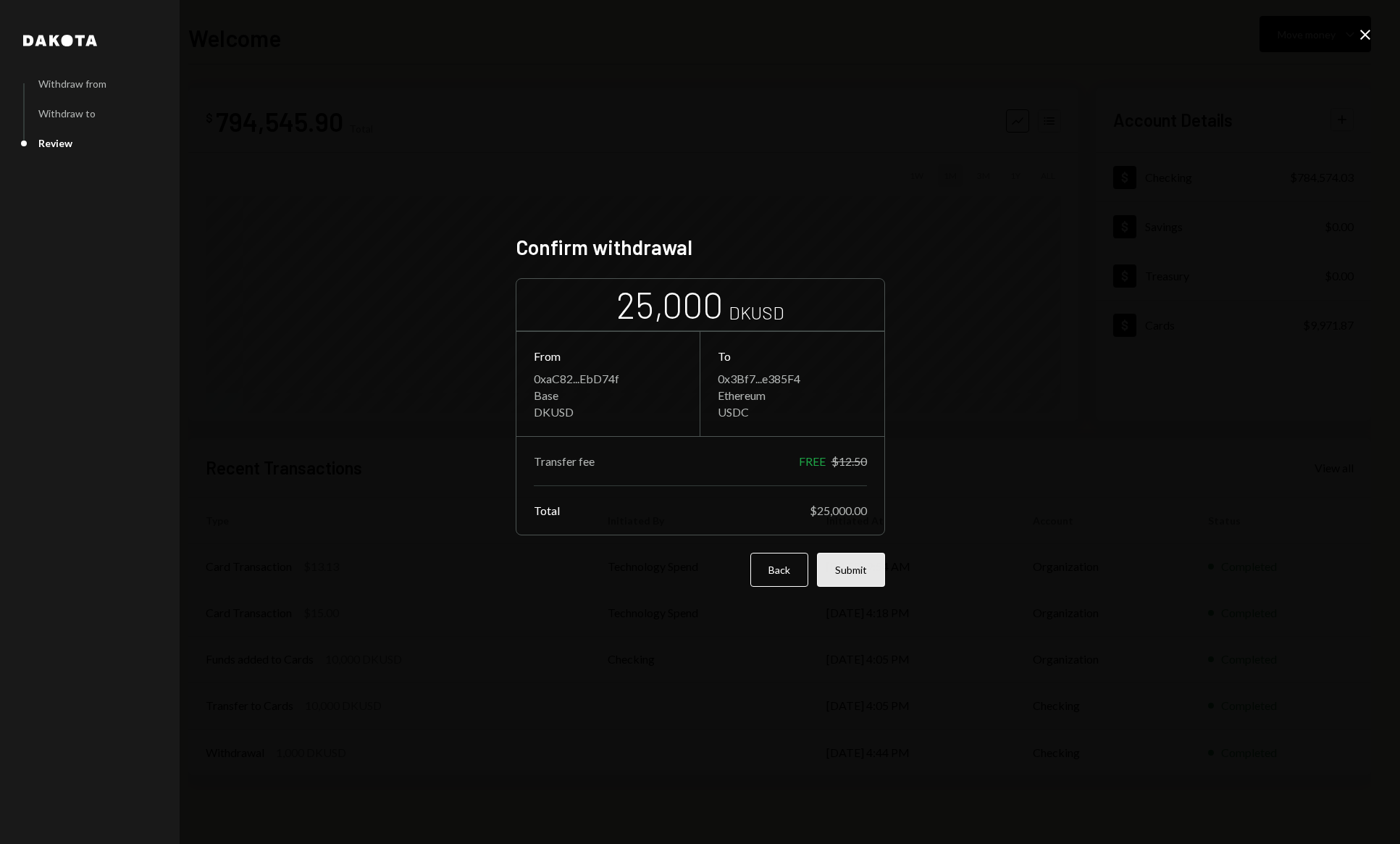
click at [850, 578] on button "Submit" at bounding box center [851, 569] width 68 height 34
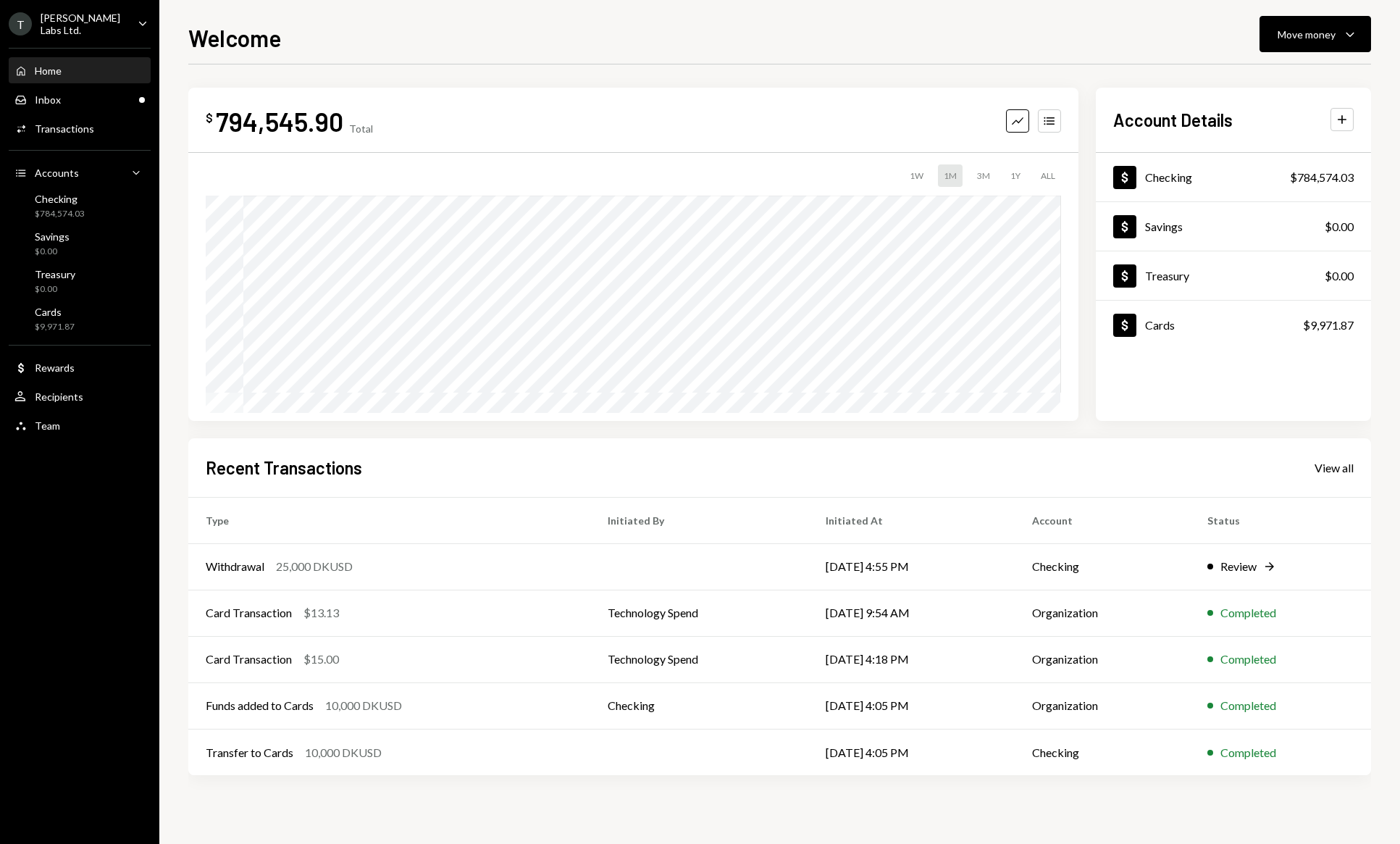
click at [114, 32] on div "T TARA Labs Ltd. Caret Down" at bounding box center [79, 24] width 159 height 25
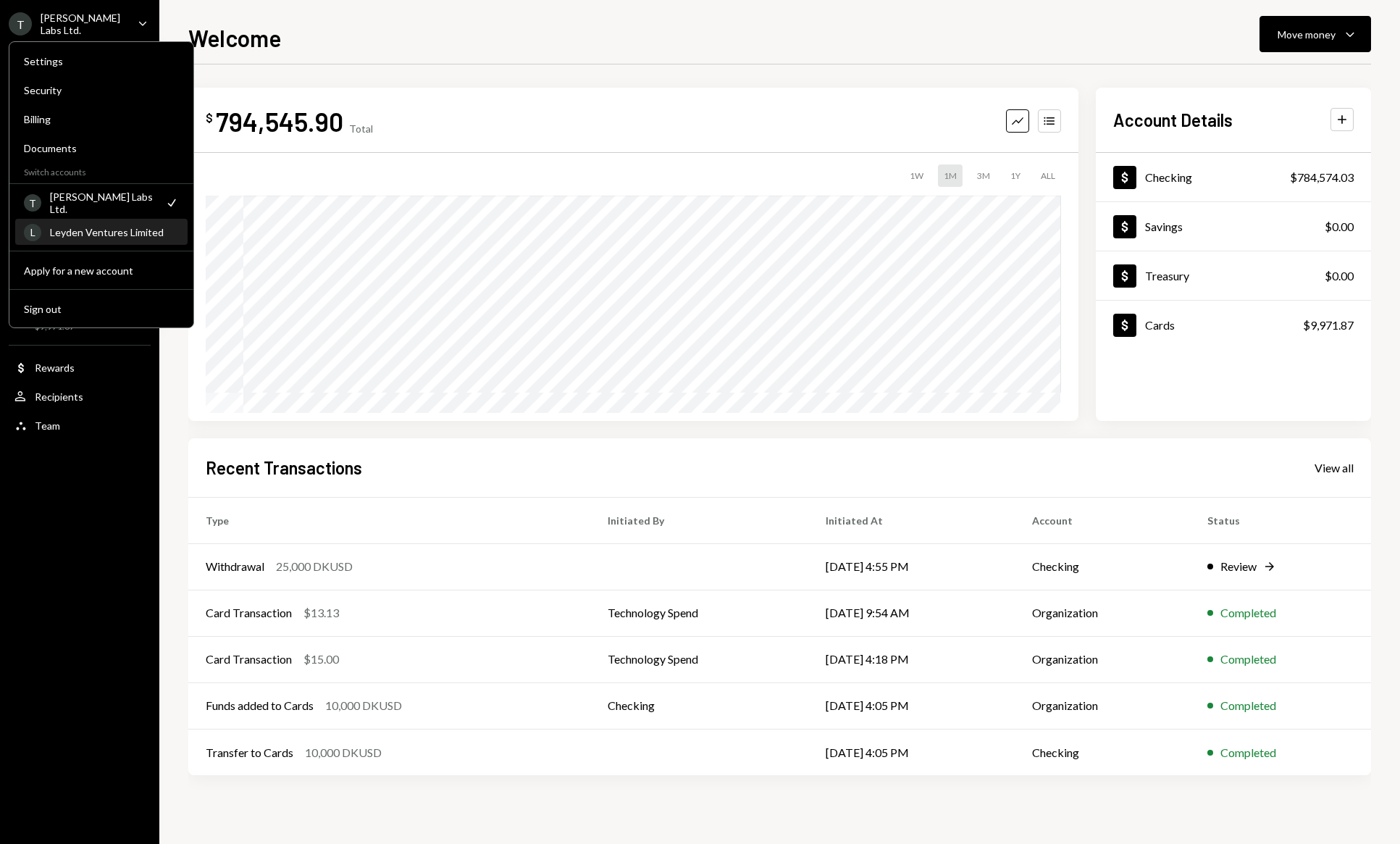
click at [84, 228] on div "Leyden Ventures Limited" at bounding box center [114, 232] width 129 height 12
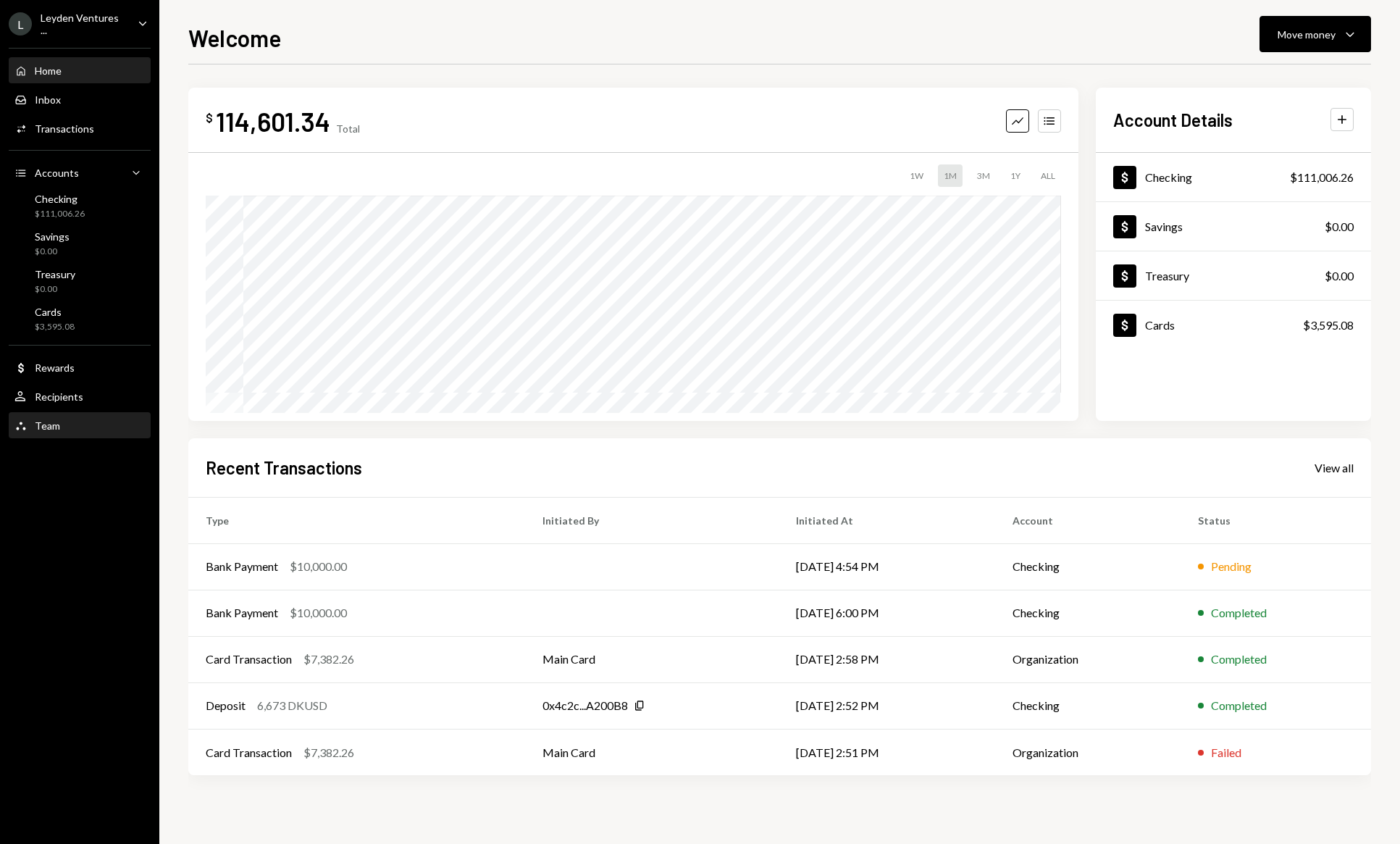
click at [61, 425] on div "Team Team" at bounding box center [79, 426] width 130 height 13
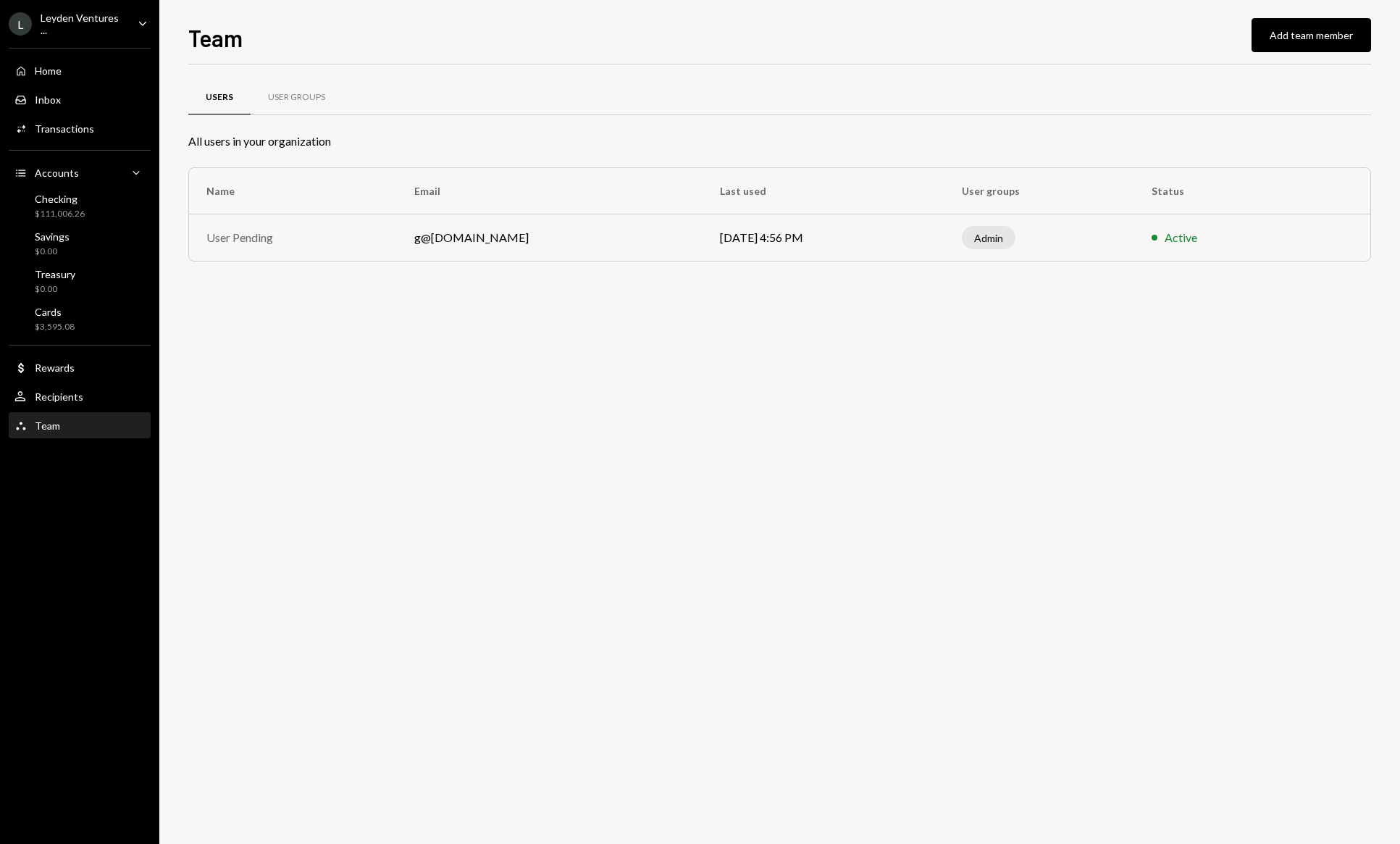
click at [231, 238] on div "User Pending" at bounding box center [293, 237] width 173 height 17
click at [291, 92] on div "User Groups" at bounding box center [297, 97] width 57 height 12
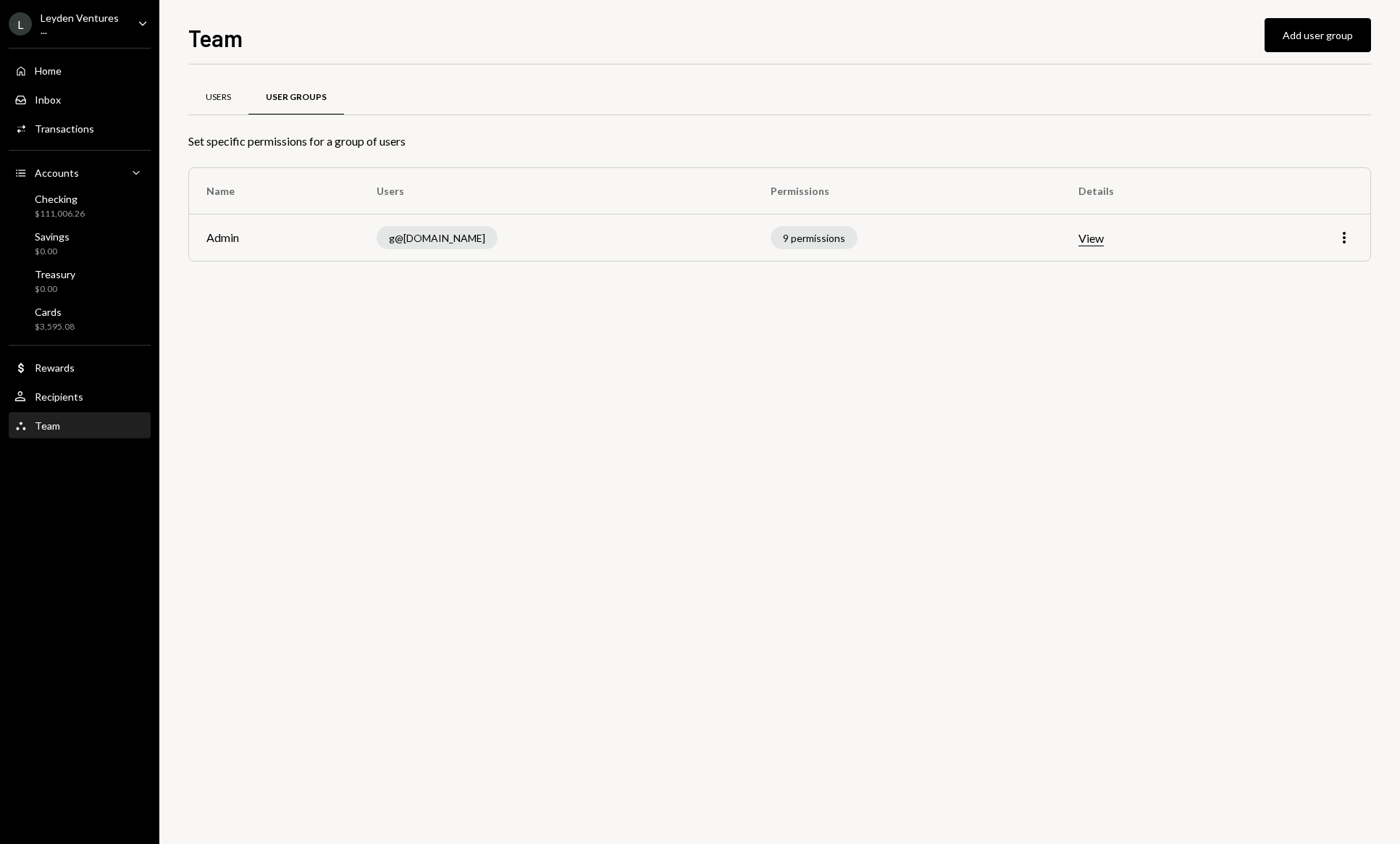
click at [221, 97] on div "Users" at bounding box center [218, 97] width 25 height 12
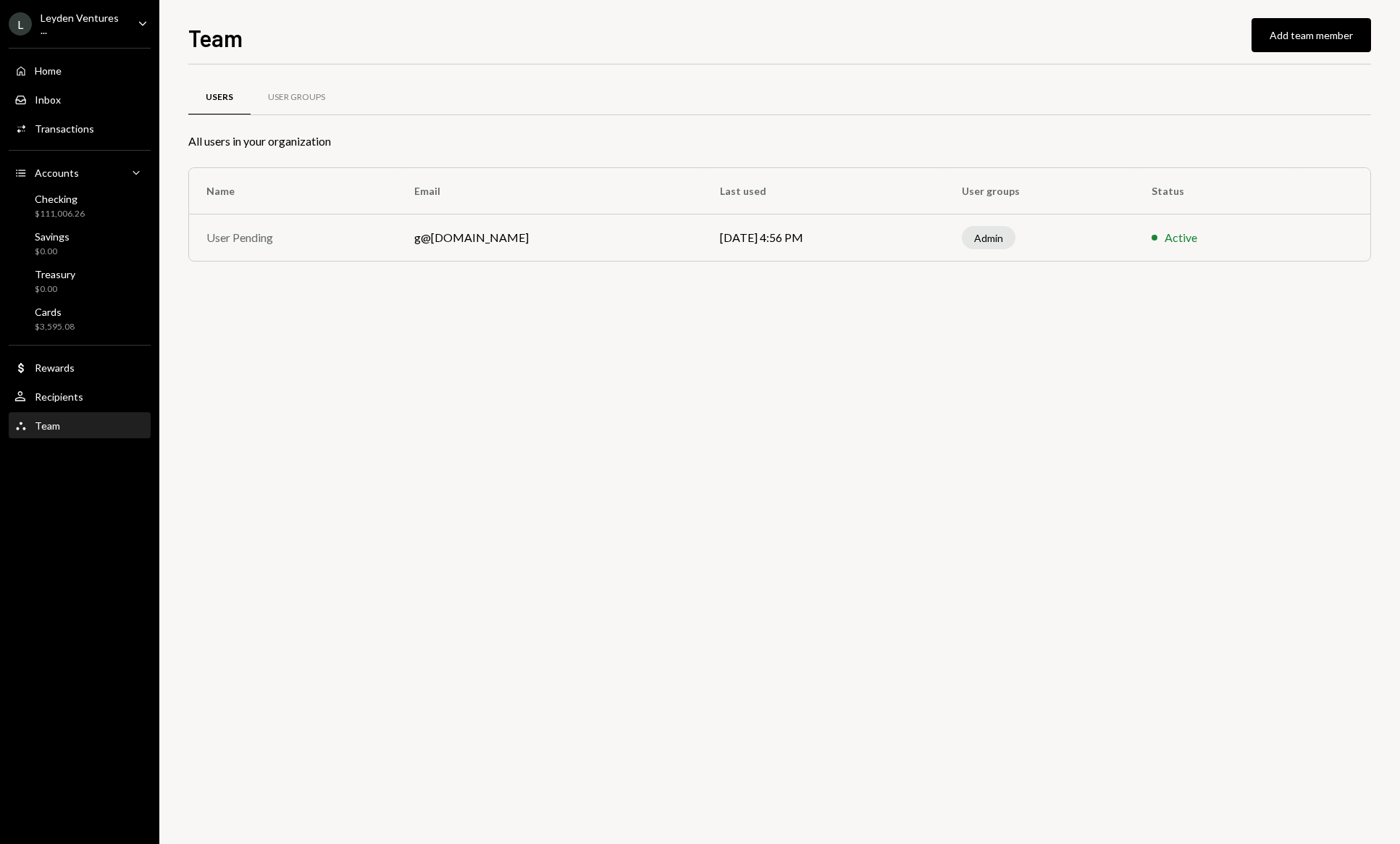
click at [87, 36] on ul "L Leyden Ventures ... Caret Down Home Home Inbox Inbox Activities Transactions …" at bounding box center [79, 220] width 159 height 441
click at [88, 28] on div "Leyden Ventures ..." at bounding box center [82, 24] width 85 height 25
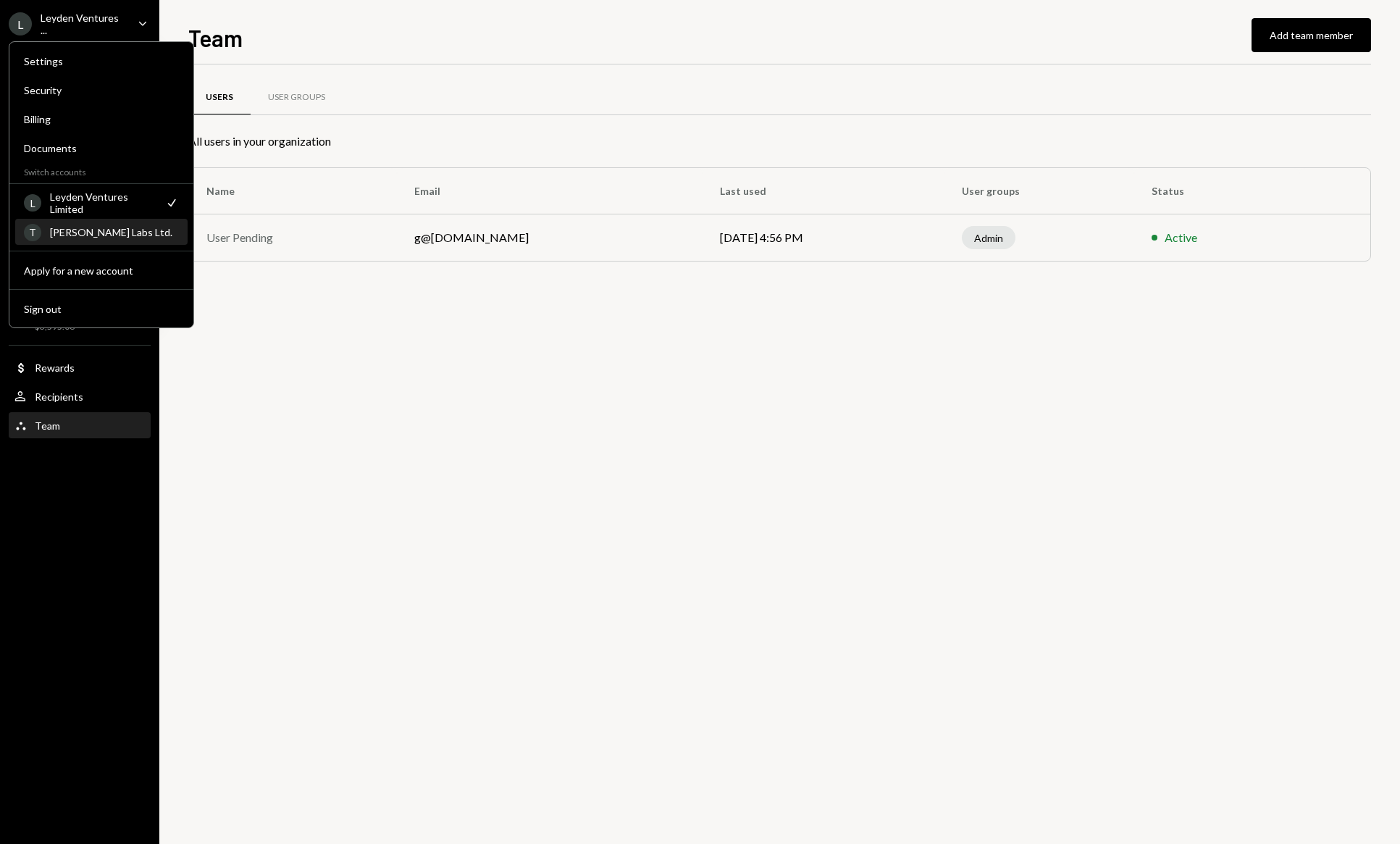
click at [96, 242] on div "T [PERSON_NAME] Labs Ltd." at bounding box center [101, 233] width 155 height 25
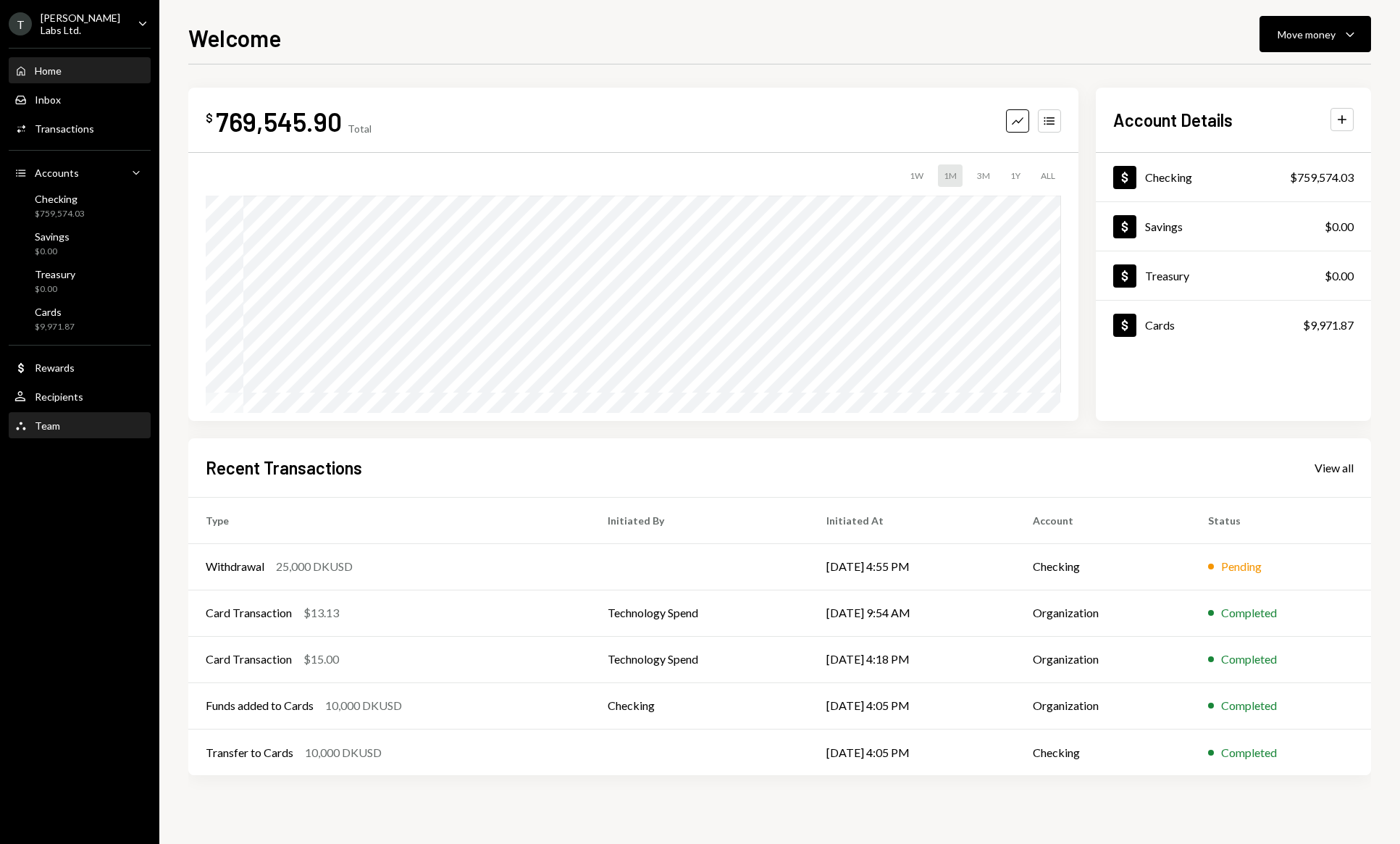
click at [52, 421] on div "Team" at bounding box center [47, 425] width 25 height 12
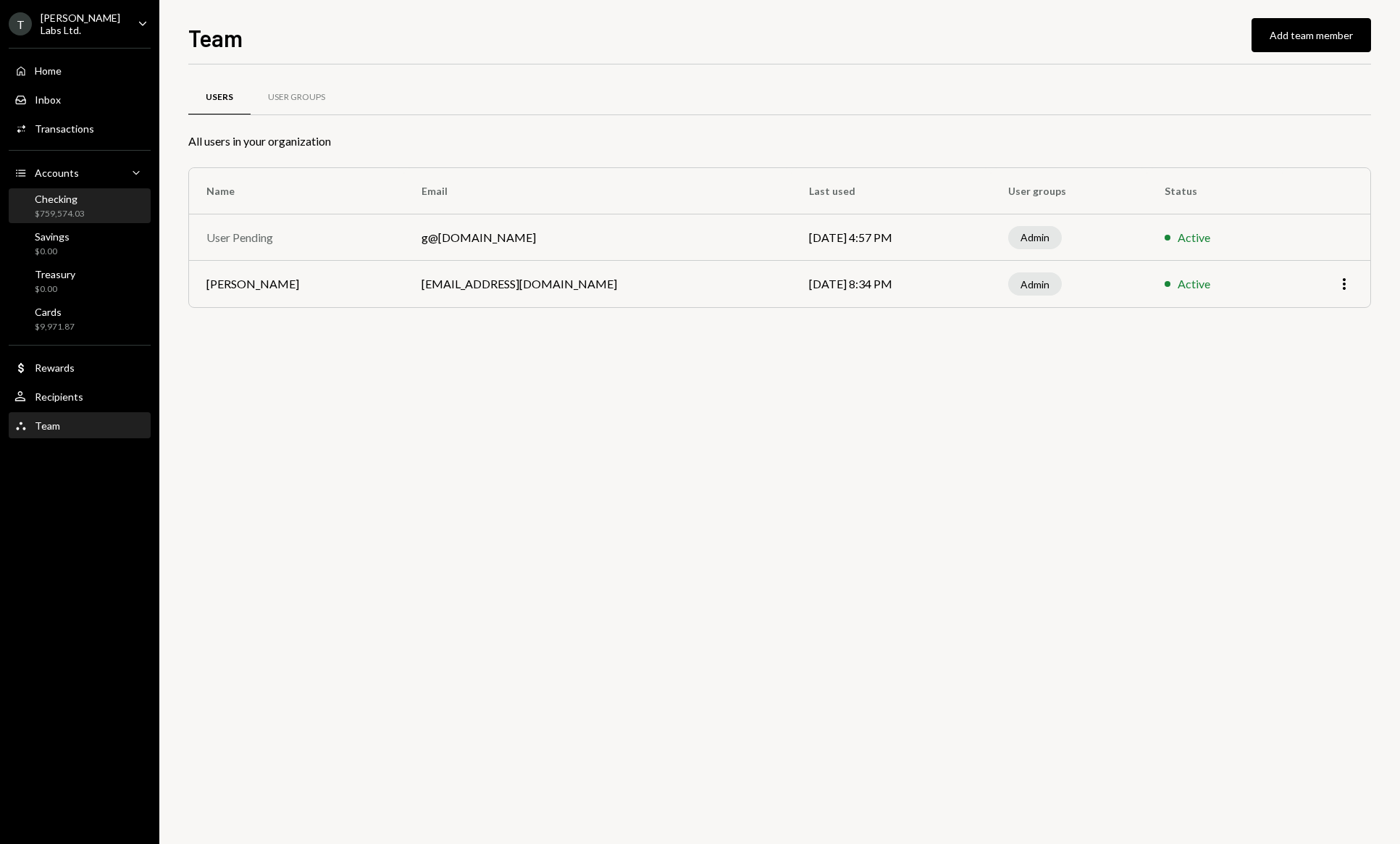
click at [82, 205] on div "Checking $759,574.03" at bounding box center [59, 206] width 50 height 28
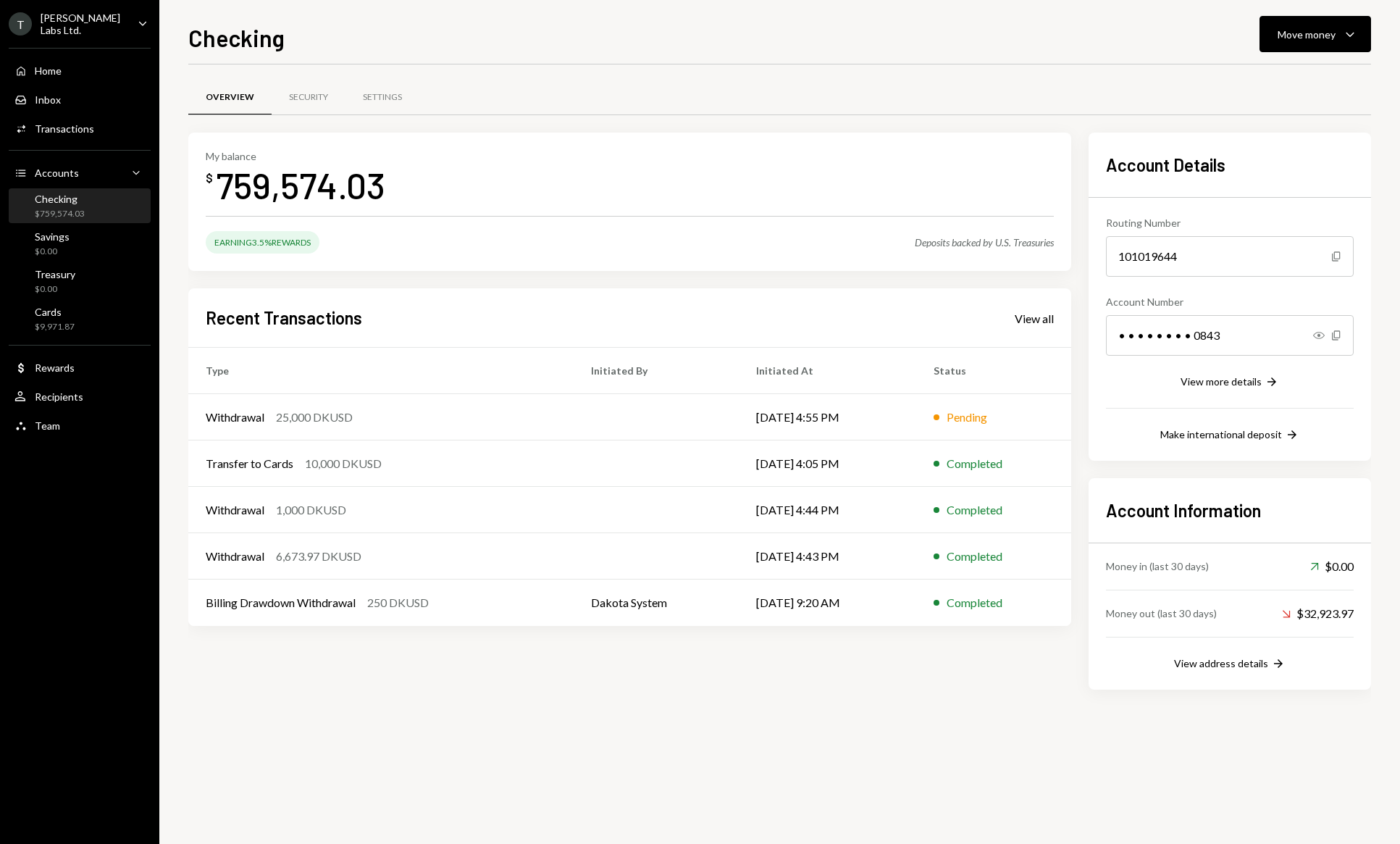
click at [95, 35] on ul "T [PERSON_NAME] Labs Ltd. Caret Down Home Home Inbox Inbox Activities Transacti…" at bounding box center [79, 220] width 159 height 441
click at [95, 22] on div "[PERSON_NAME] Labs Ltd." at bounding box center [82, 24] width 85 height 25
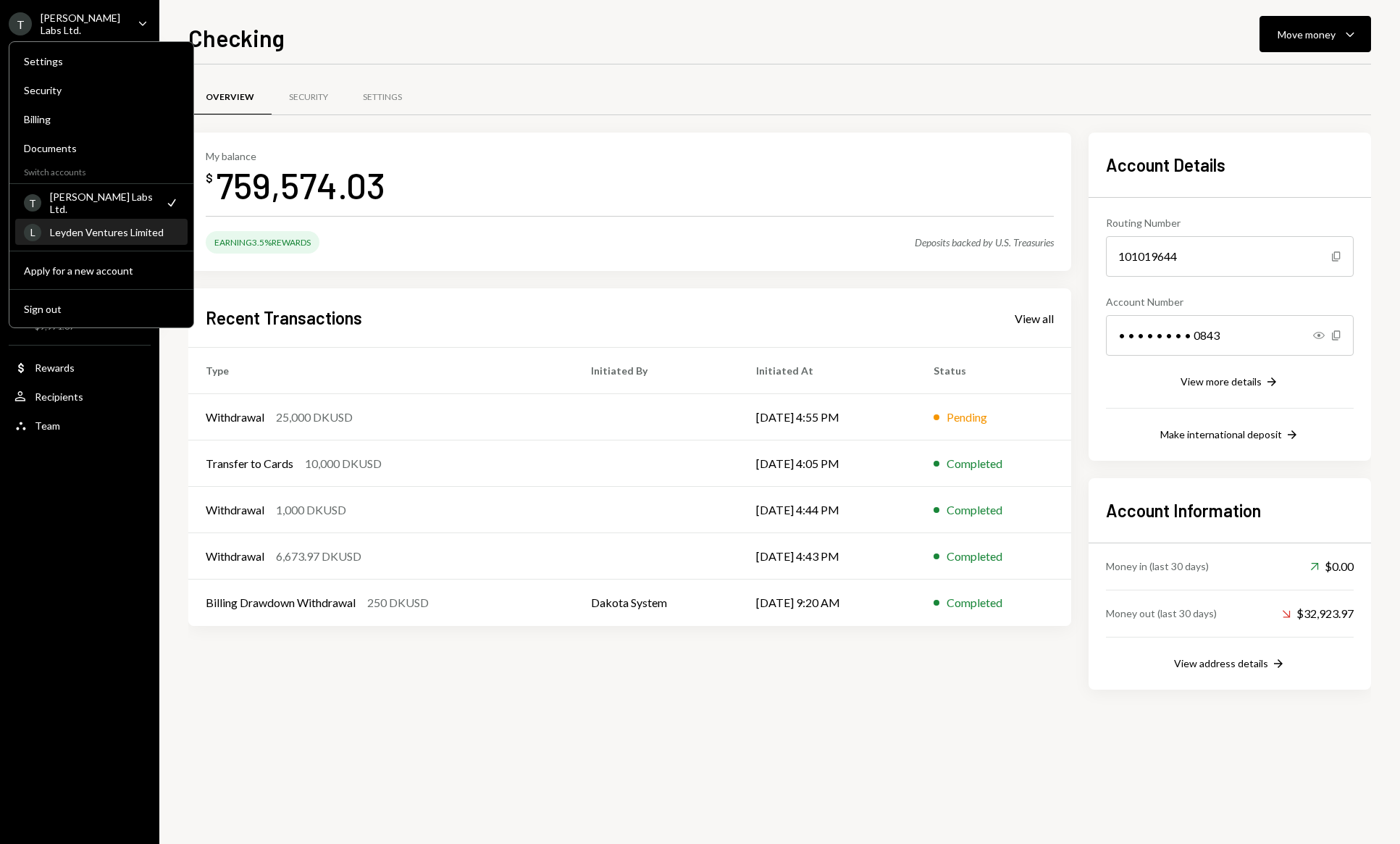
click at [75, 222] on div "L Leyden Ventures Limited" at bounding box center [101, 233] width 155 height 25
